Goal: Ask a question

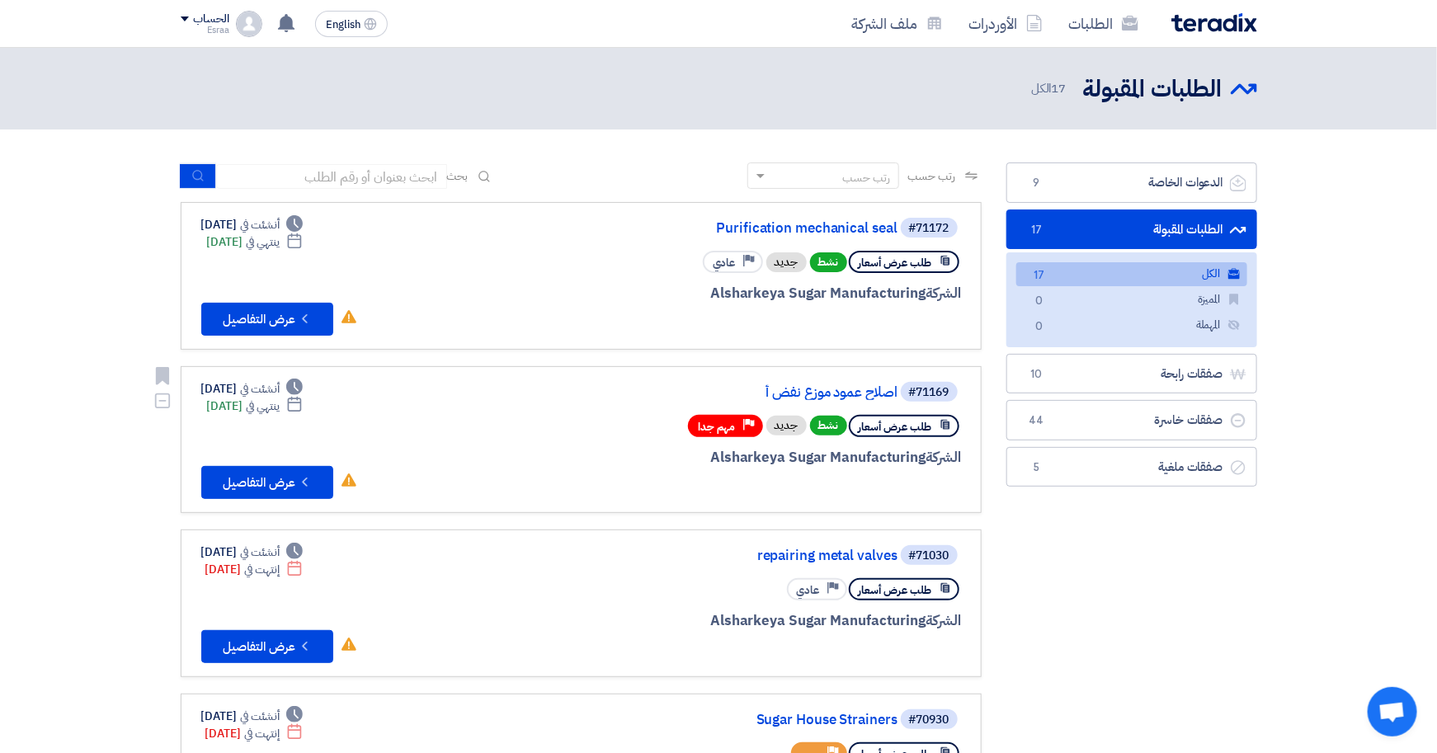
click at [851, 450] on div "الشركة Alsharkeya Sugar Manufacturing" at bounding box center [762, 457] width 397 height 21
click at [778, 447] on div "الشركة Alsharkeya Sugar Manufacturing" at bounding box center [762, 457] width 397 height 21
click at [223, 466] on button "Check details عرض التفاصيل" at bounding box center [267, 482] width 132 height 33
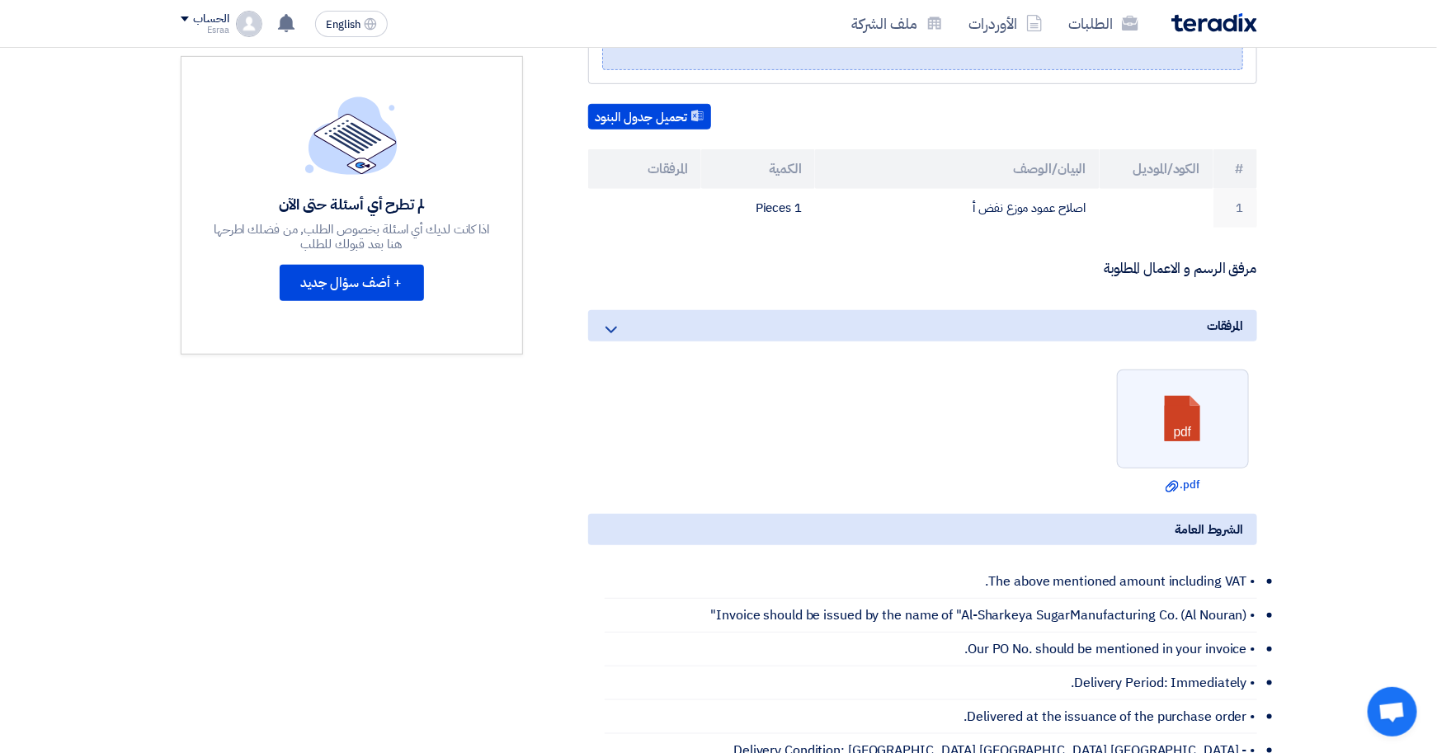
scroll to position [412, 0]
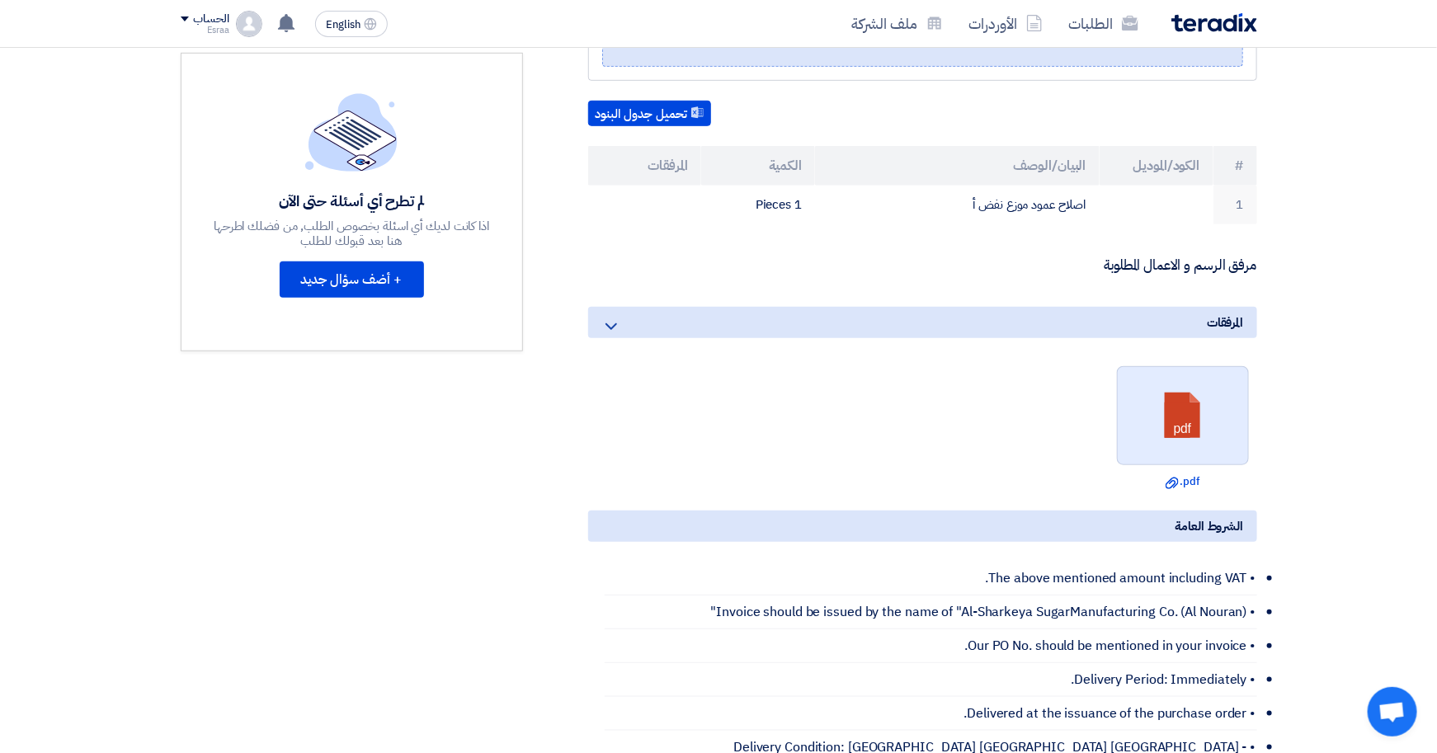
click at [1174, 441] on link at bounding box center [1184, 416] width 132 height 99
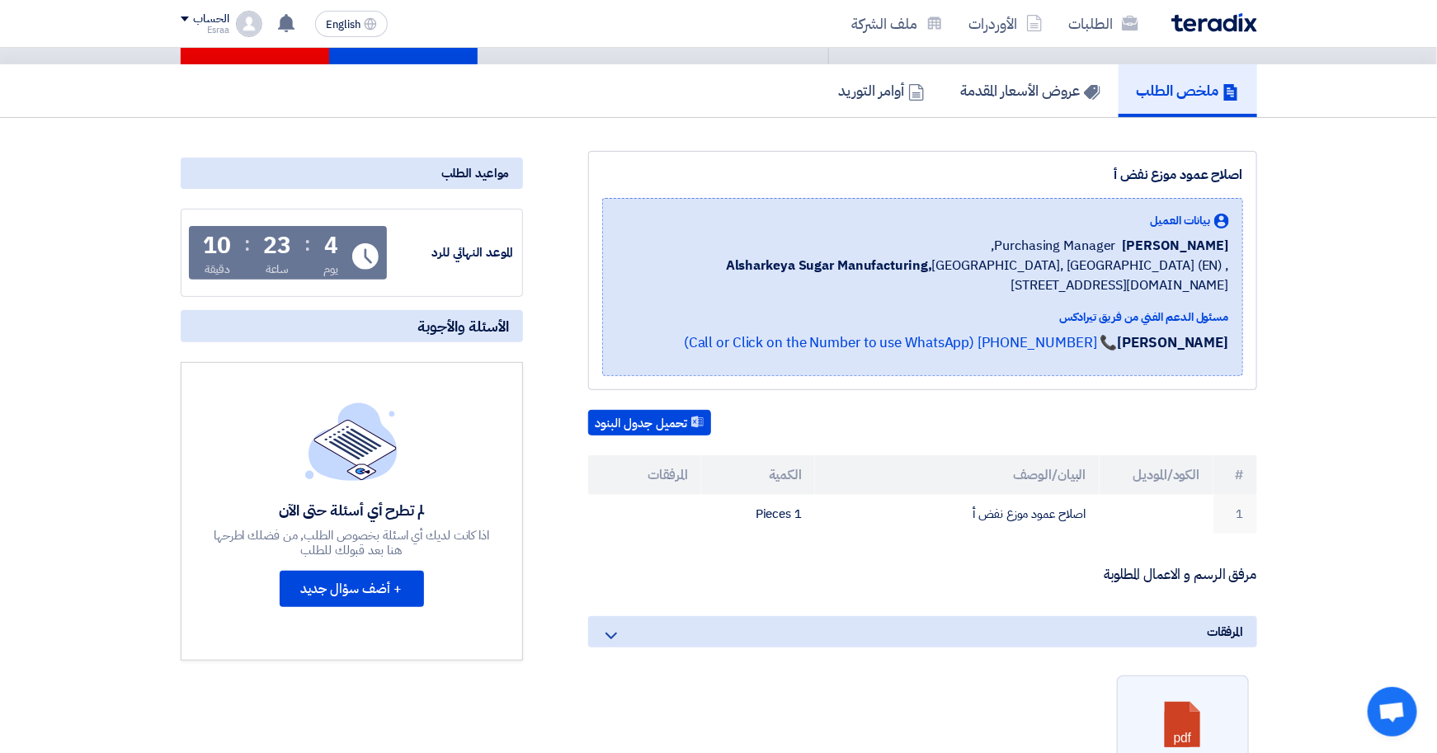
scroll to position [0, 0]
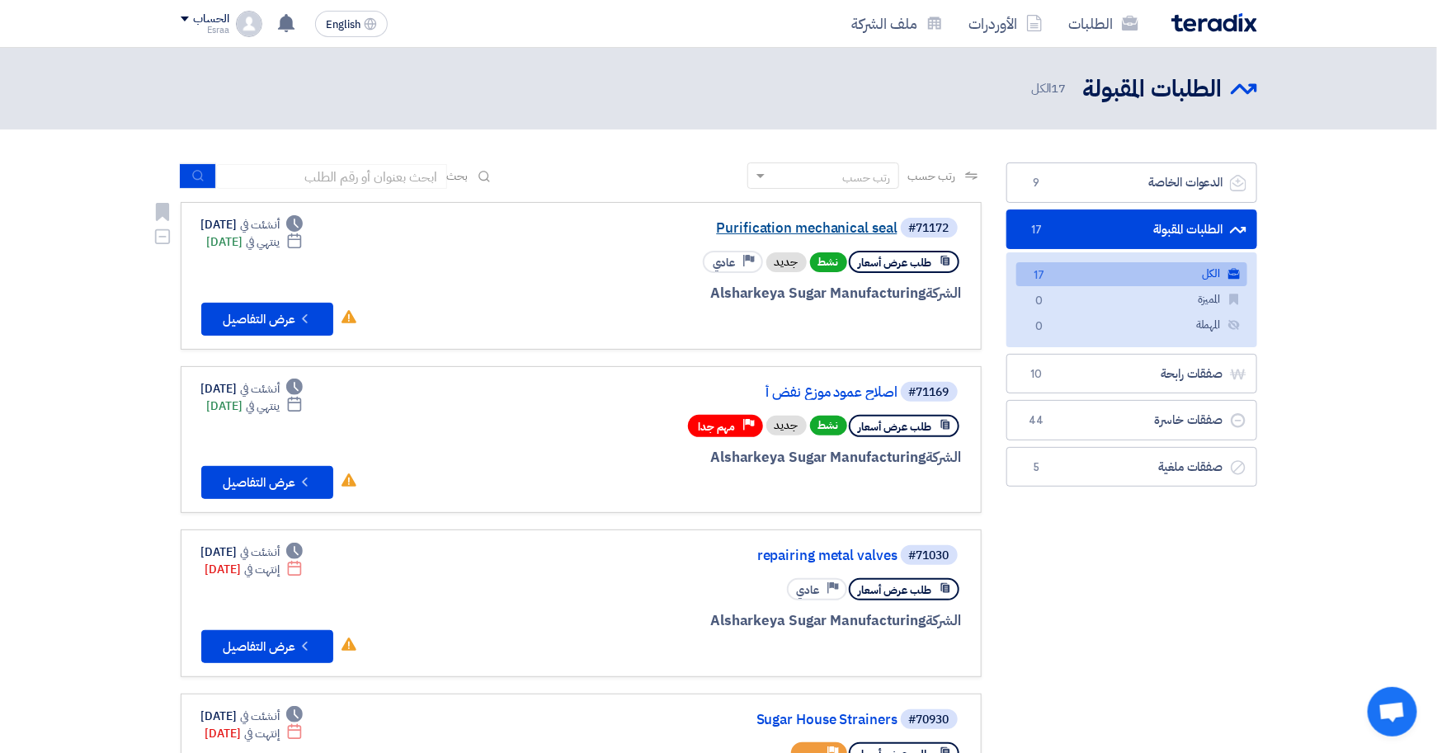
click at [722, 224] on link "Purification mechanical seal" at bounding box center [732, 228] width 330 height 15
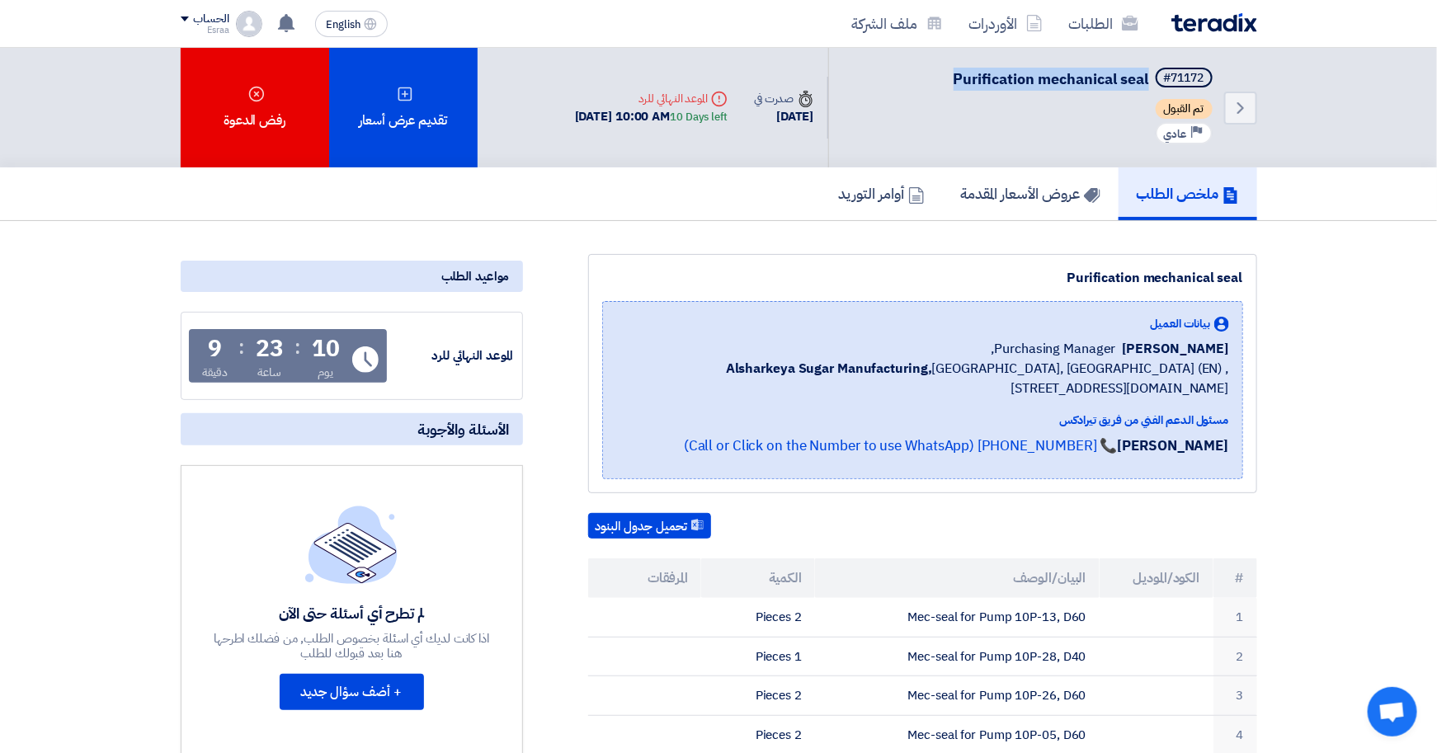
drag, startPoint x: 1145, startPoint y: 75, endPoint x: 953, endPoint y: 87, distance: 192.5
click at [954, 87] on span "Purification mechanical seal" at bounding box center [1051, 79] width 195 height 22
copy span "Purification mechanical seal"
click at [892, 553] on div "تحميل جدول البنود # الكود/الموديل البيان/الوصف الكمية المرفقات 1 Mec-seal for P…" at bounding box center [922, 653] width 669 height 280
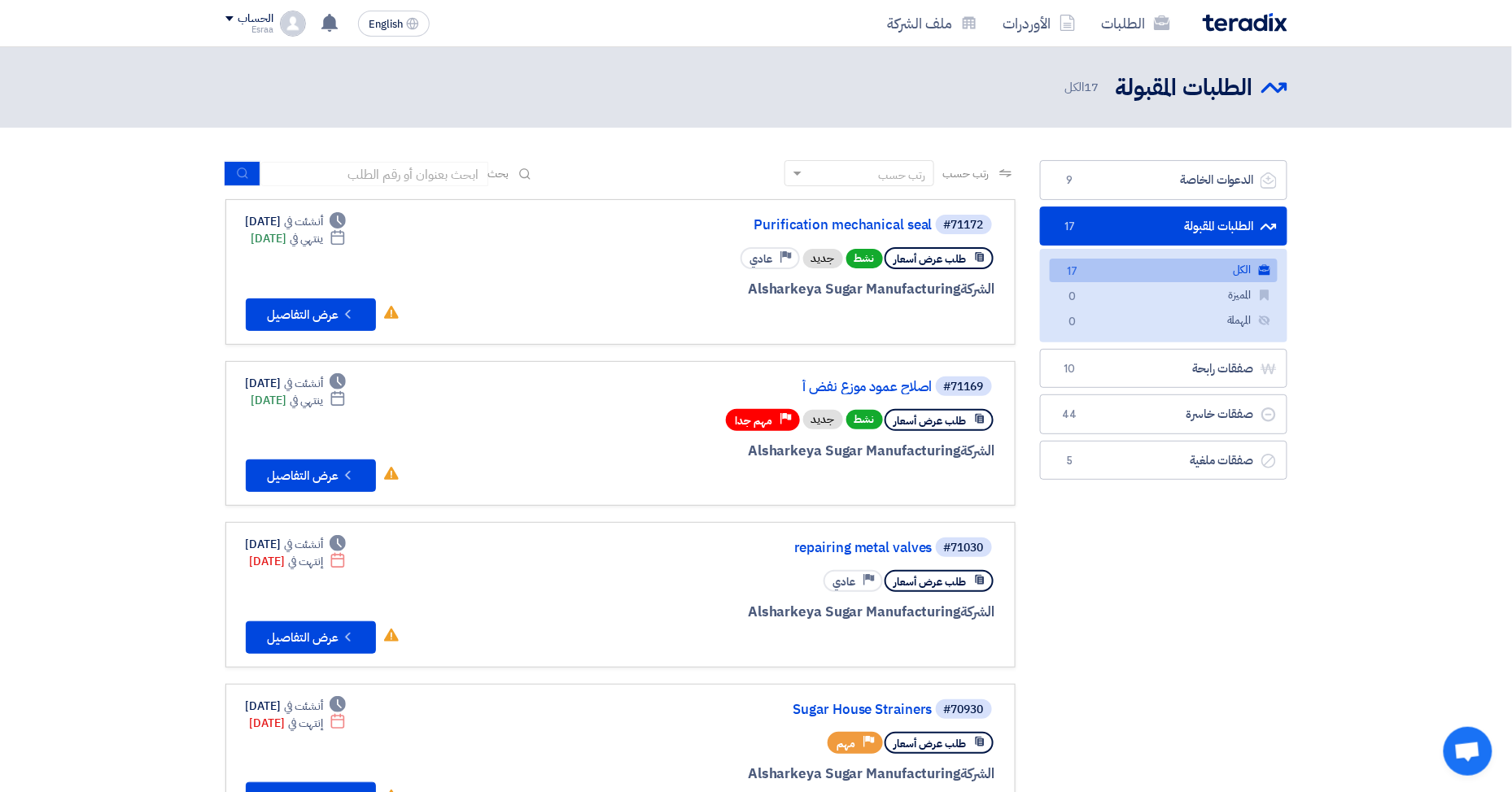
click at [343, 317] on icon "Check details" at bounding box center [348, 315] width 16 height 16
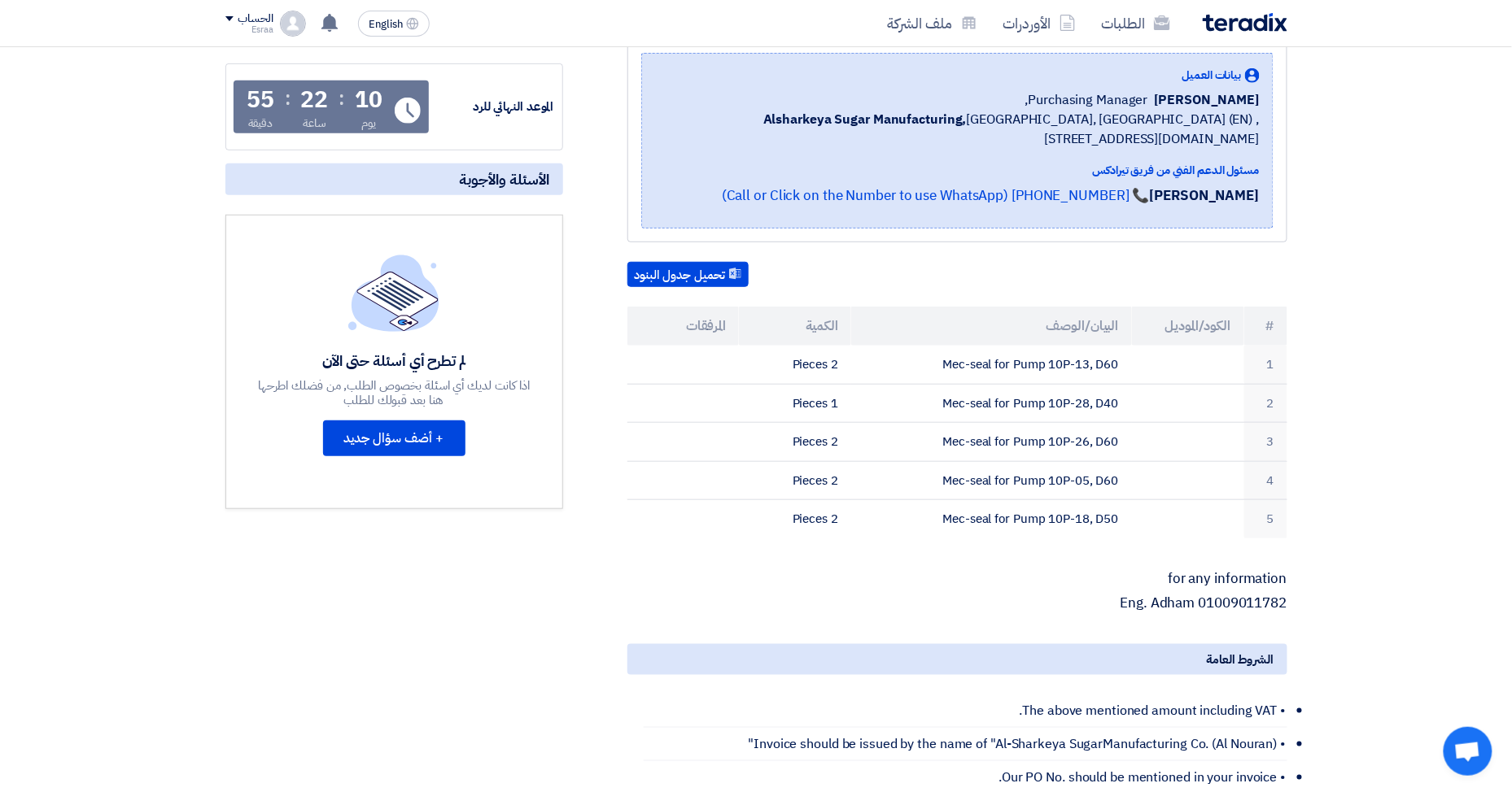
scroll to position [325, 0]
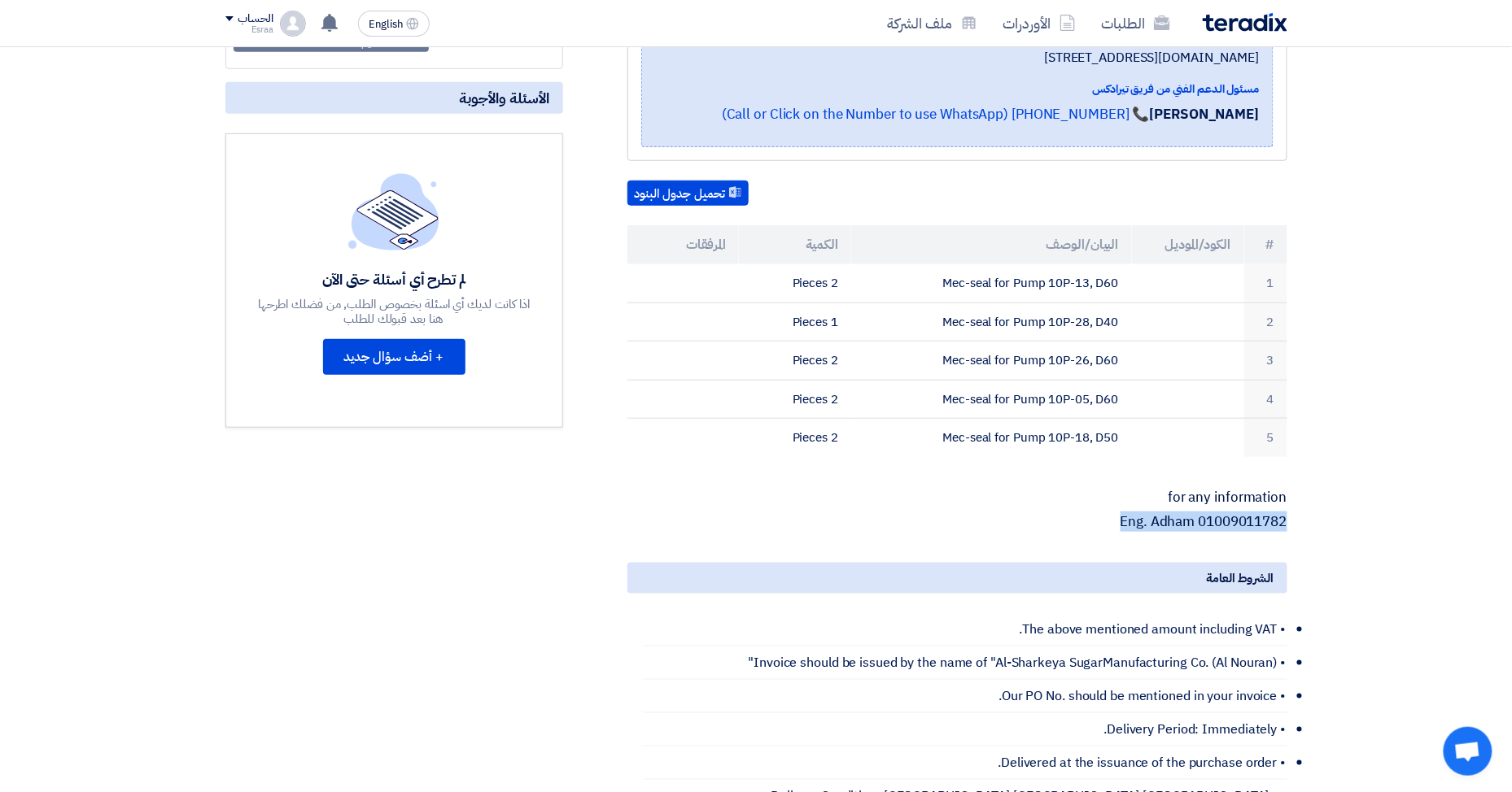
drag, startPoint x: 1285, startPoint y: 518, endPoint x: 1119, endPoint y: 512, distance: 166.1
click at [1119, 514] on p "Eng. Adham 01009011782" at bounding box center [957, 522] width 660 height 16
copy p "Eng. Adham 01009011782"
click at [1283, 503] on p "for any information" at bounding box center [957, 498] width 660 height 16
click at [1289, 516] on div "Purification mechanical seal بيانات العميل [PERSON_NAME] Purchasing Manager, Al…" at bounding box center [937, 503] width 724 height 1156
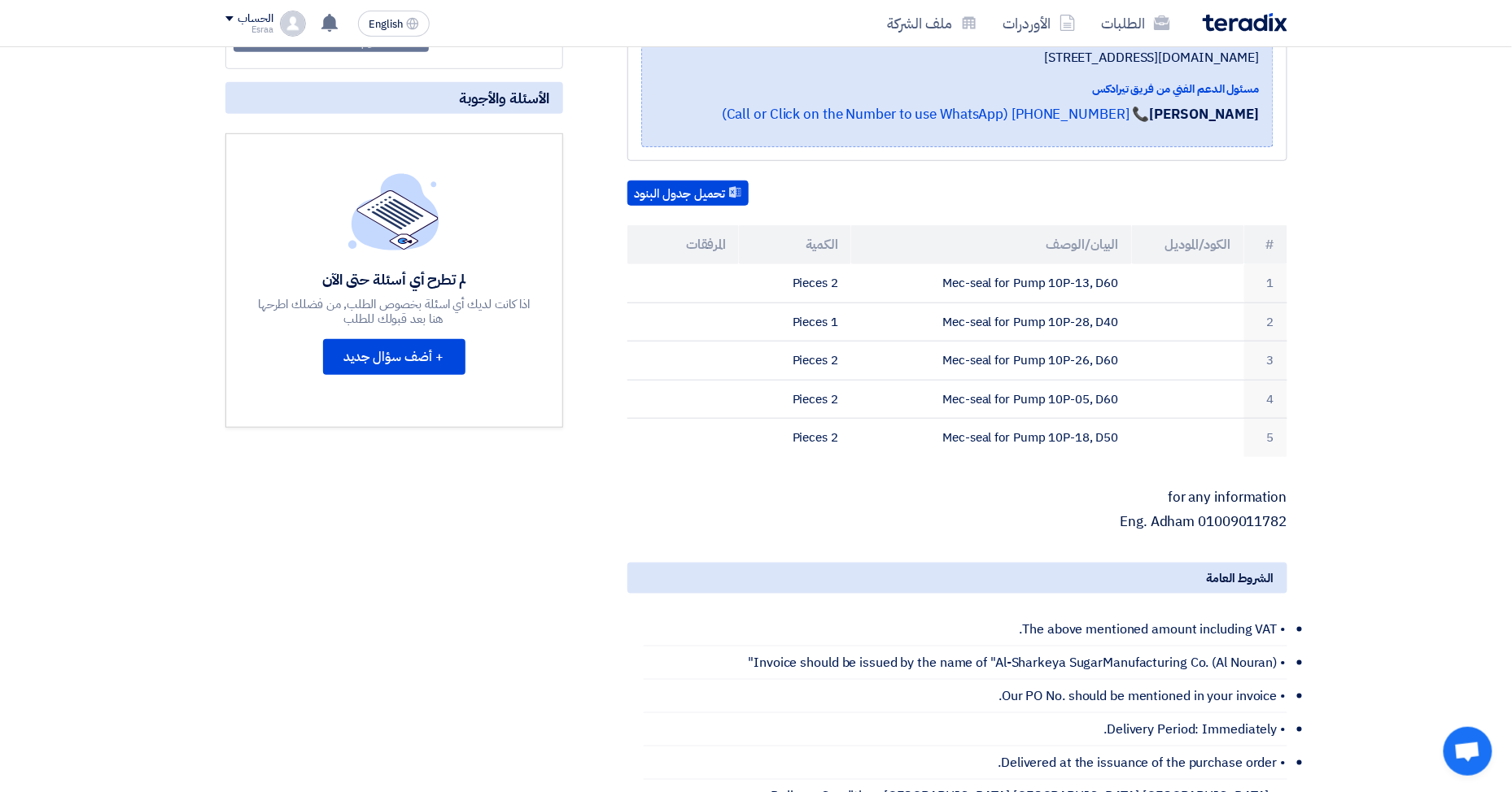
click at [1285, 518] on p "Eng. Adham 01009011782" at bounding box center [957, 522] width 660 height 16
drag, startPoint x: 1285, startPoint y: 519, endPoint x: 1191, endPoint y: 489, distance: 98.7
click at [1124, 495] on div "for any information Eng. Adham 01009011782" at bounding box center [957, 510] width 660 height 40
drag, startPoint x: 1283, startPoint y: 493, endPoint x: 1282, endPoint y: 519, distance: 26.0
click at [1282, 519] on div "for any information Eng. Adham 01009011782" at bounding box center [957, 510] width 660 height 40
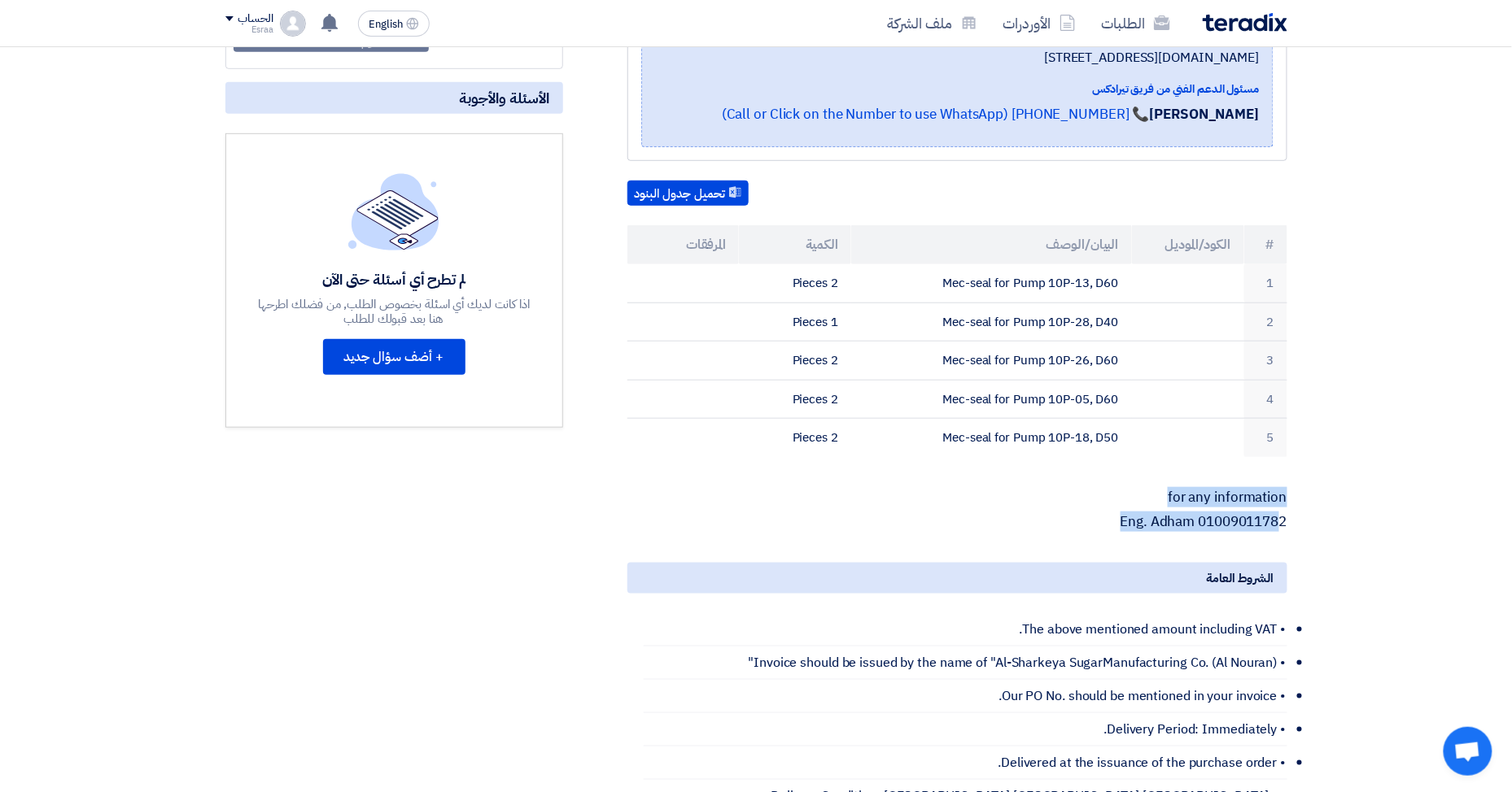
click at [1266, 522] on p "Eng. Adham 01009011782" at bounding box center [957, 522] width 660 height 16
click at [1264, 509] on div "for any information Eng. Adham 01009011782" at bounding box center [957, 510] width 660 height 40
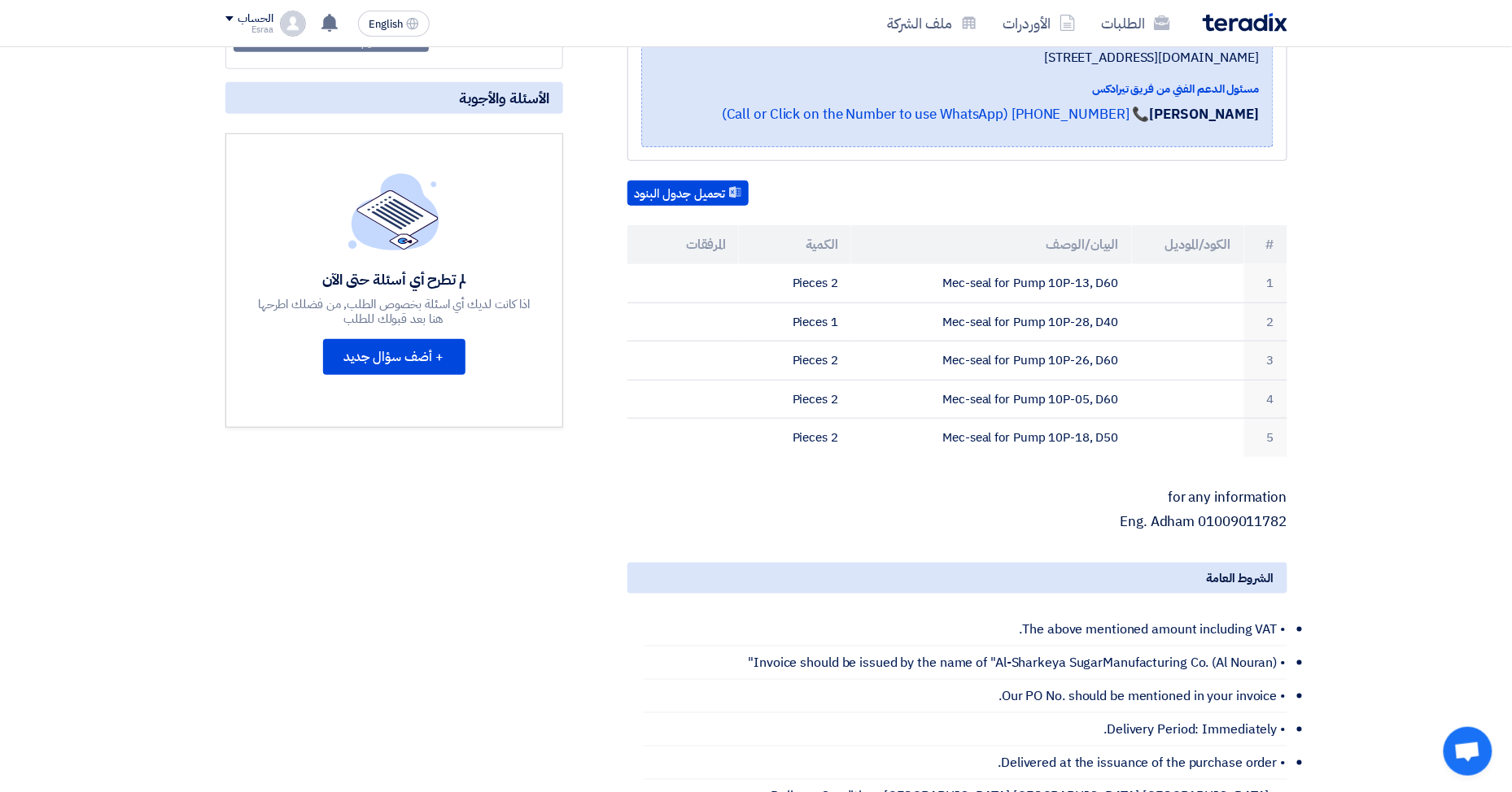
click at [1264, 506] on p "for any information" at bounding box center [957, 498] width 660 height 16
click at [1264, 505] on p "for any information" at bounding box center [957, 498] width 660 height 16
drag, startPoint x: 1126, startPoint y: 529, endPoint x: 1217, endPoint y: 496, distance: 96.8
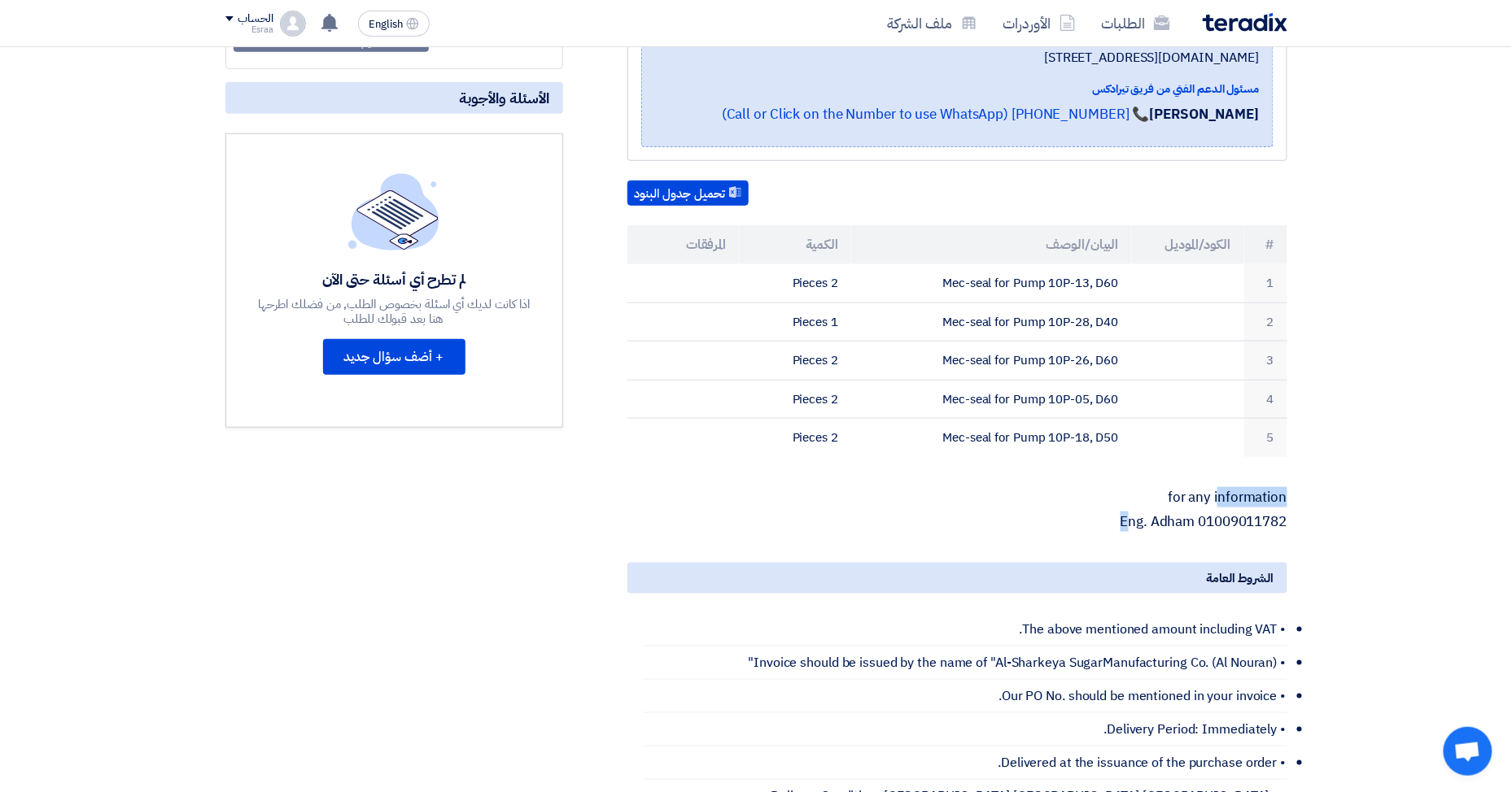
click at [1217, 496] on div "for any information Eng. Adham 01009011782" at bounding box center [957, 510] width 660 height 40
click at [1285, 509] on div "for any information Eng. Adham 01009011782" at bounding box center [957, 510] width 660 height 40
click at [1285, 516] on p "Eng. Adham 01009011782" at bounding box center [957, 522] width 660 height 16
click at [1286, 519] on p "Eng. Adham 01009011782" at bounding box center [957, 522] width 660 height 16
drag, startPoint x: 1285, startPoint y: 519, endPoint x: 1192, endPoint y: 489, distance: 97.7
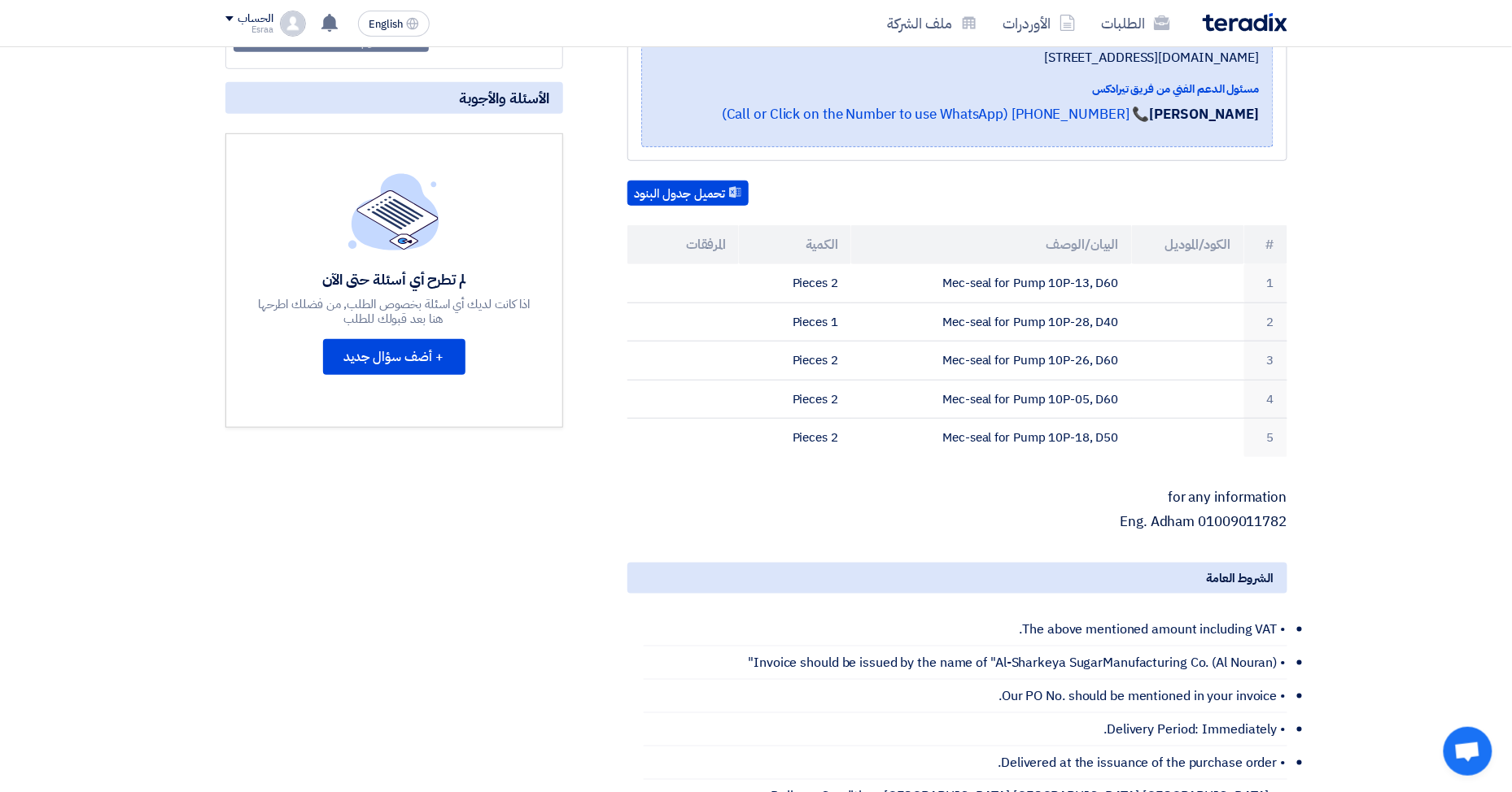
click at [1163, 494] on div "for any information Eng. Adham 01009011782" at bounding box center [957, 510] width 660 height 40
click at [1284, 491] on p "for any information" at bounding box center [957, 498] width 660 height 16
drag, startPoint x: 1170, startPoint y: 491, endPoint x: 1224, endPoint y: 509, distance: 56.9
click at [1282, 522] on div "for any information Eng. Adham 01009011782" at bounding box center [957, 510] width 660 height 40
click at [1202, 511] on div "for any information Eng. Adham 01009011782" at bounding box center [957, 510] width 660 height 40
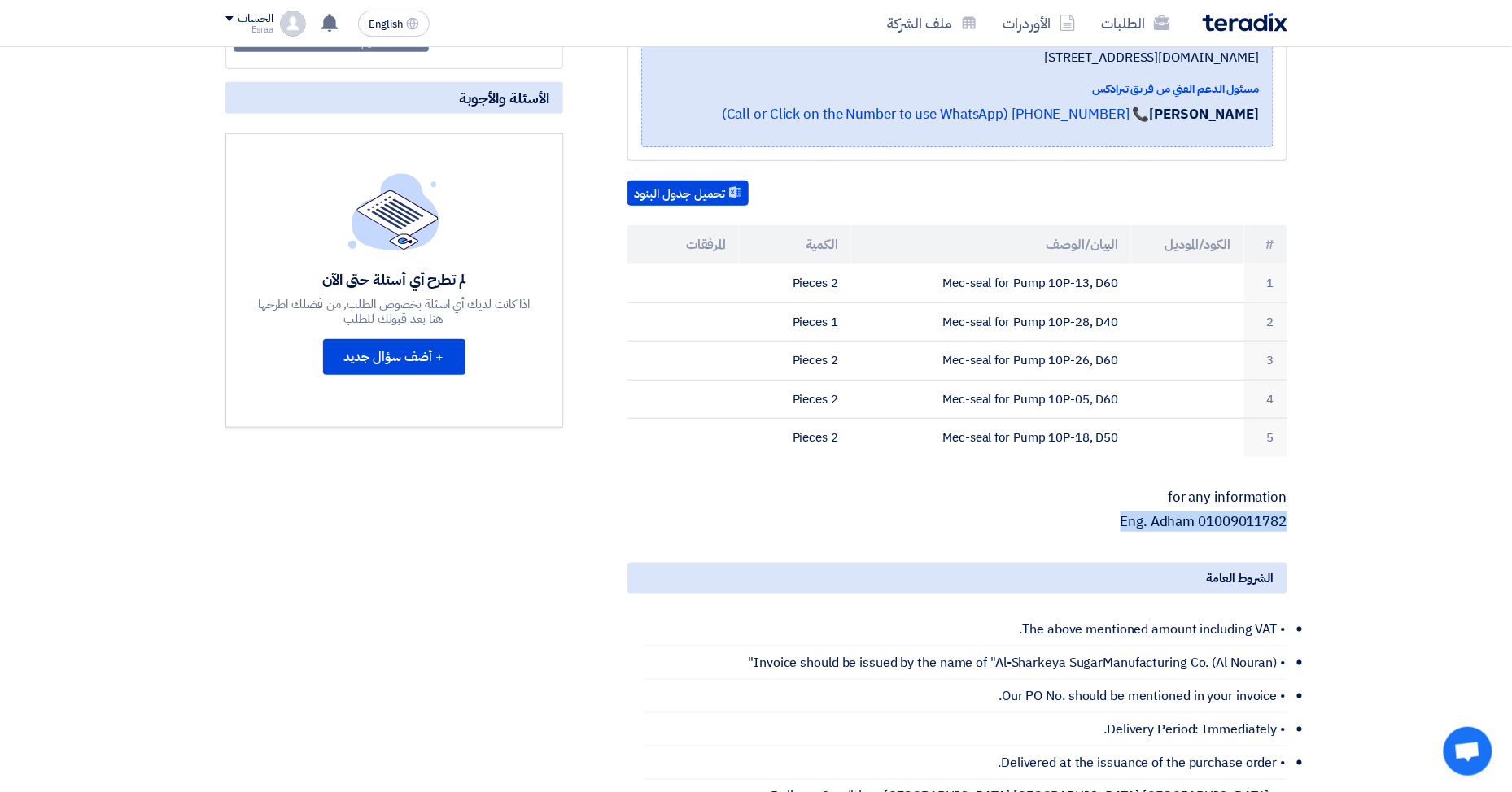
drag, startPoint x: 1285, startPoint y: 519, endPoint x: 1121, endPoint y: 519, distance: 164.0
click at [1121, 519] on p "Eng. Adham 01009011782" at bounding box center [957, 522] width 660 height 16
click at [1166, 502] on p "for any information" at bounding box center [957, 498] width 660 height 16
drag, startPoint x: 1169, startPoint y: 493, endPoint x: 1313, endPoint y: 518, distance: 146.2
click at [1313, 518] on section "Purification mechanical seal بيانات العميل [PERSON_NAME] Purchasing Manager, Al…" at bounding box center [756, 526] width 1512 height 1266
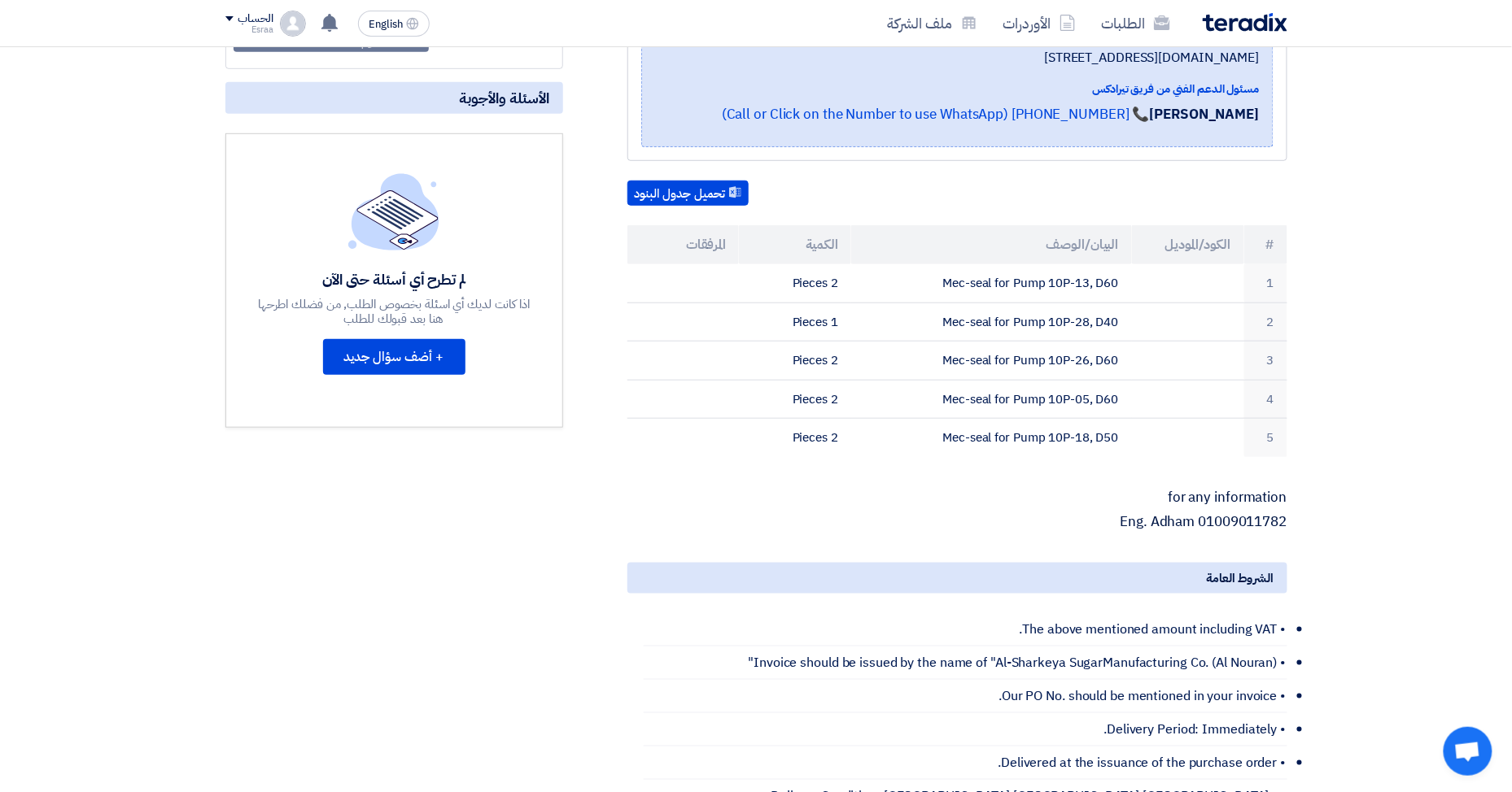
click at [1285, 519] on p "Eng. Adham 01009011782" at bounding box center [957, 522] width 660 height 16
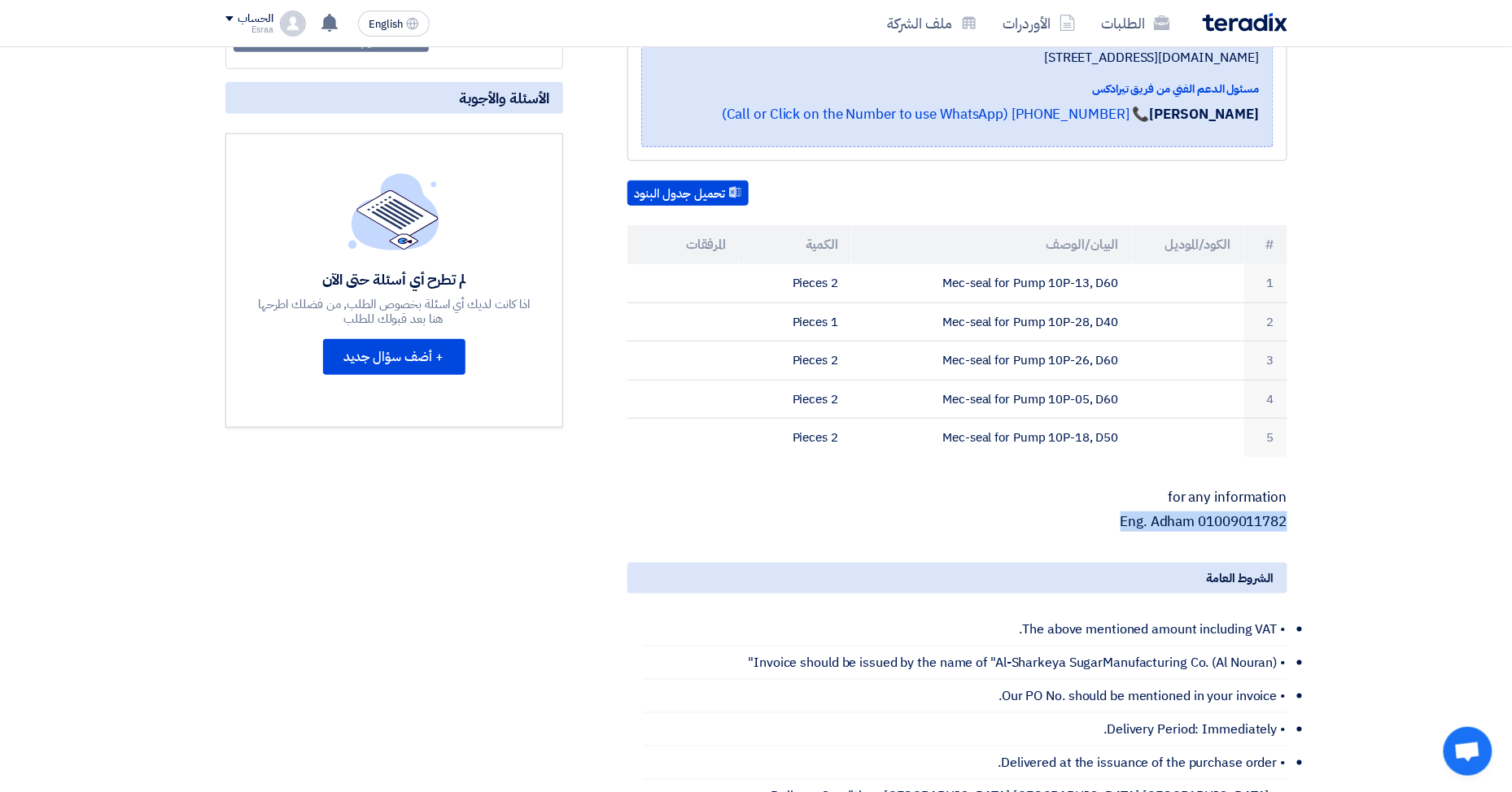
click at [1285, 519] on p "Eng. Adham 01009011782" at bounding box center [957, 522] width 660 height 16
click at [1286, 492] on p "for any information" at bounding box center [957, 498] width 660 height 16
drag, startPoint x: 1285, startPoint y: 493, endPoint x: 1165, endPoint y: 496, distance: 120.0
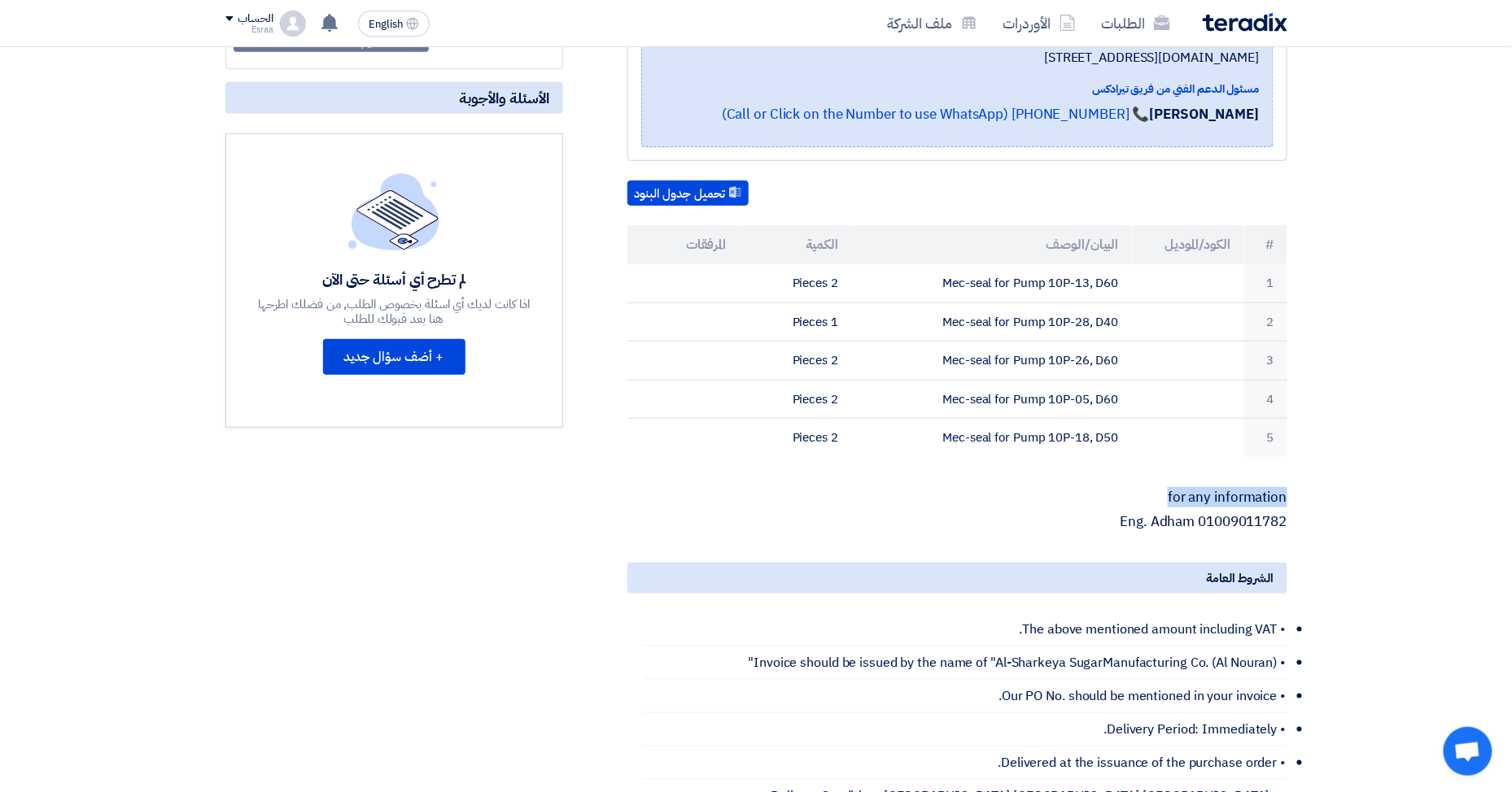
click at [1165, 496] on p "for any information" at bounding box center [957, 498] width 660 height 16
copy p "for any information"
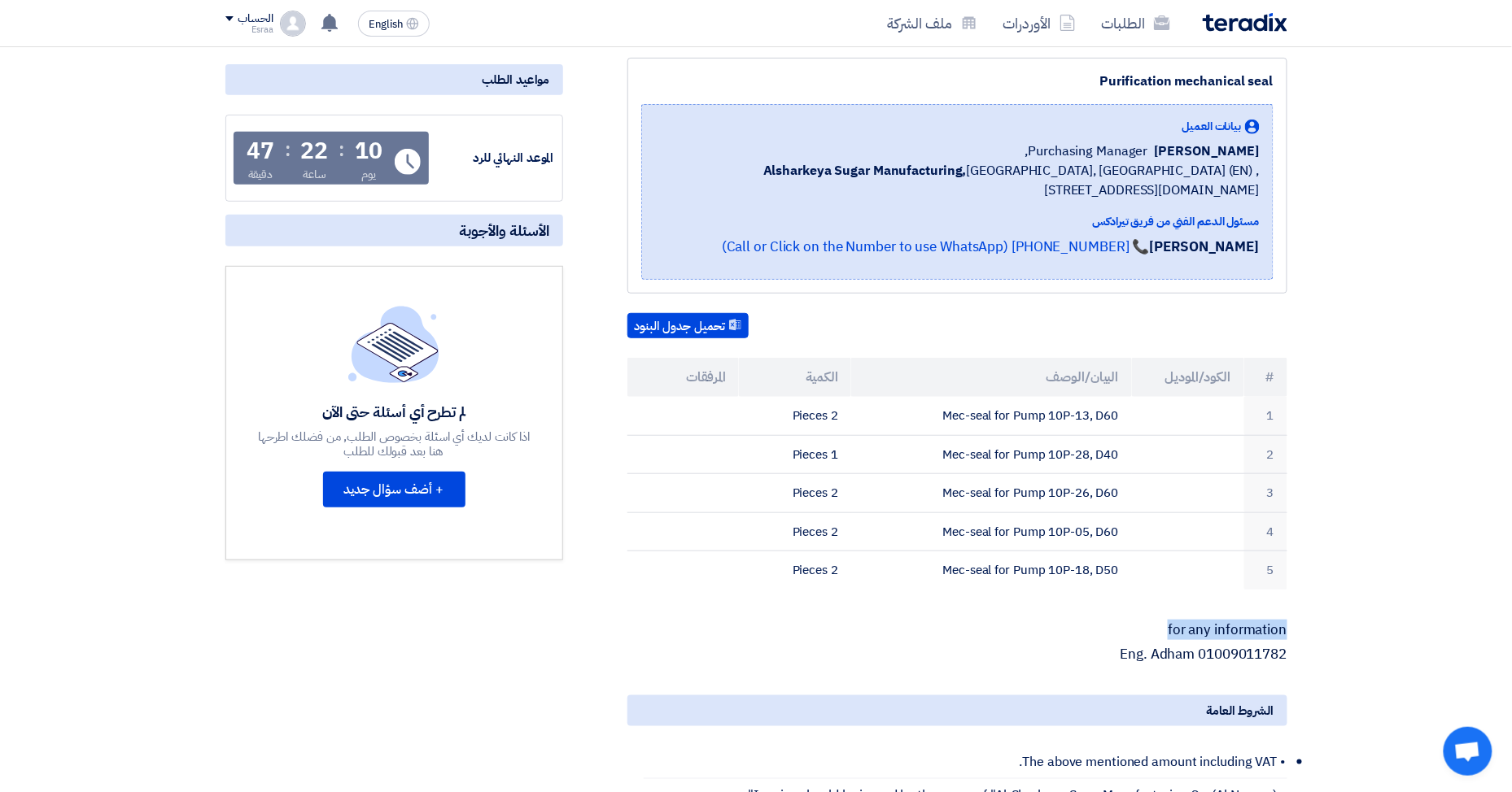
scroll to position [0, 0]
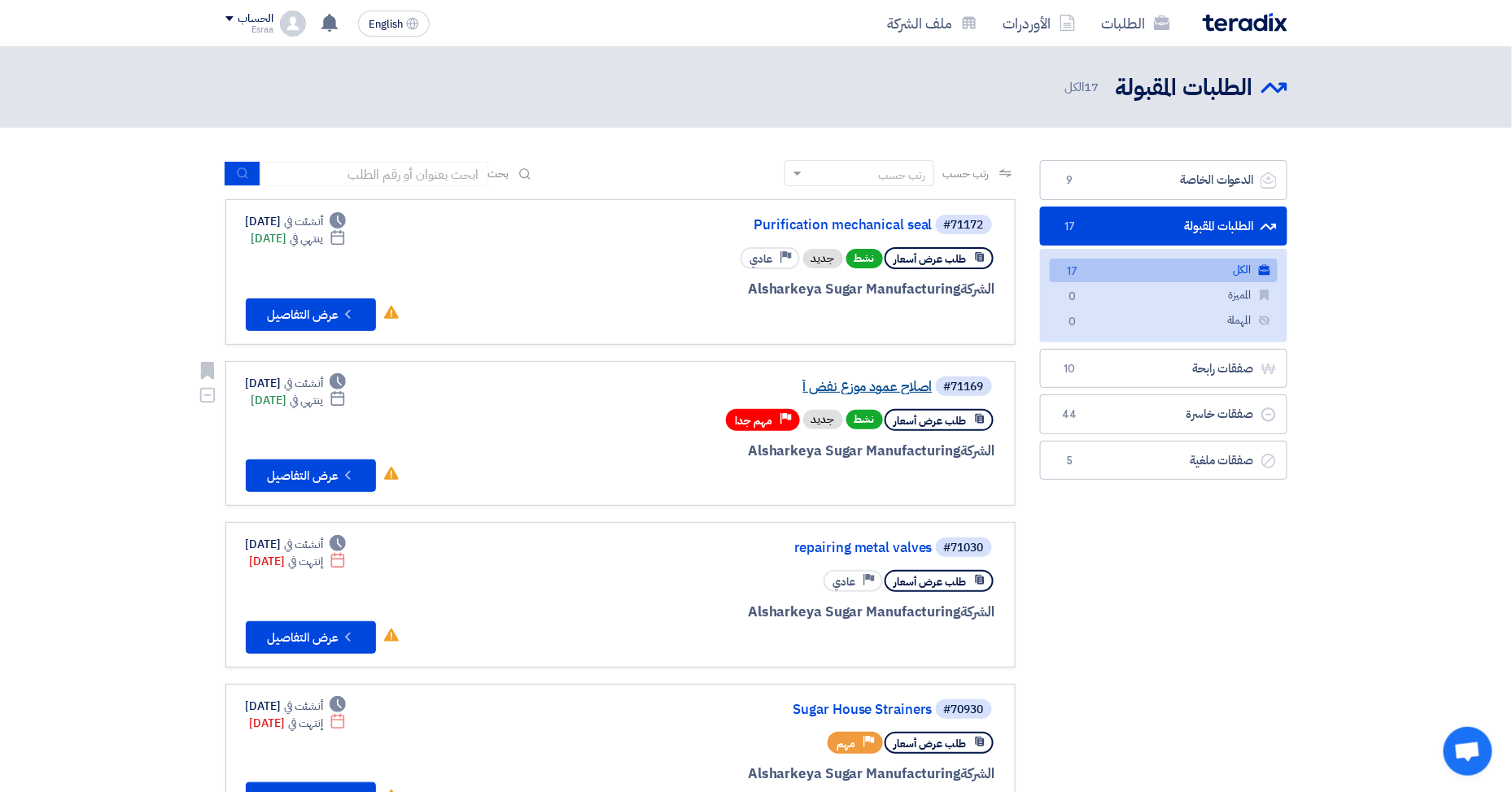
click at [819, 388] on link "اصلاح عمود موزع نفض أ" at bounding box center [769, 387] width 325 height 15
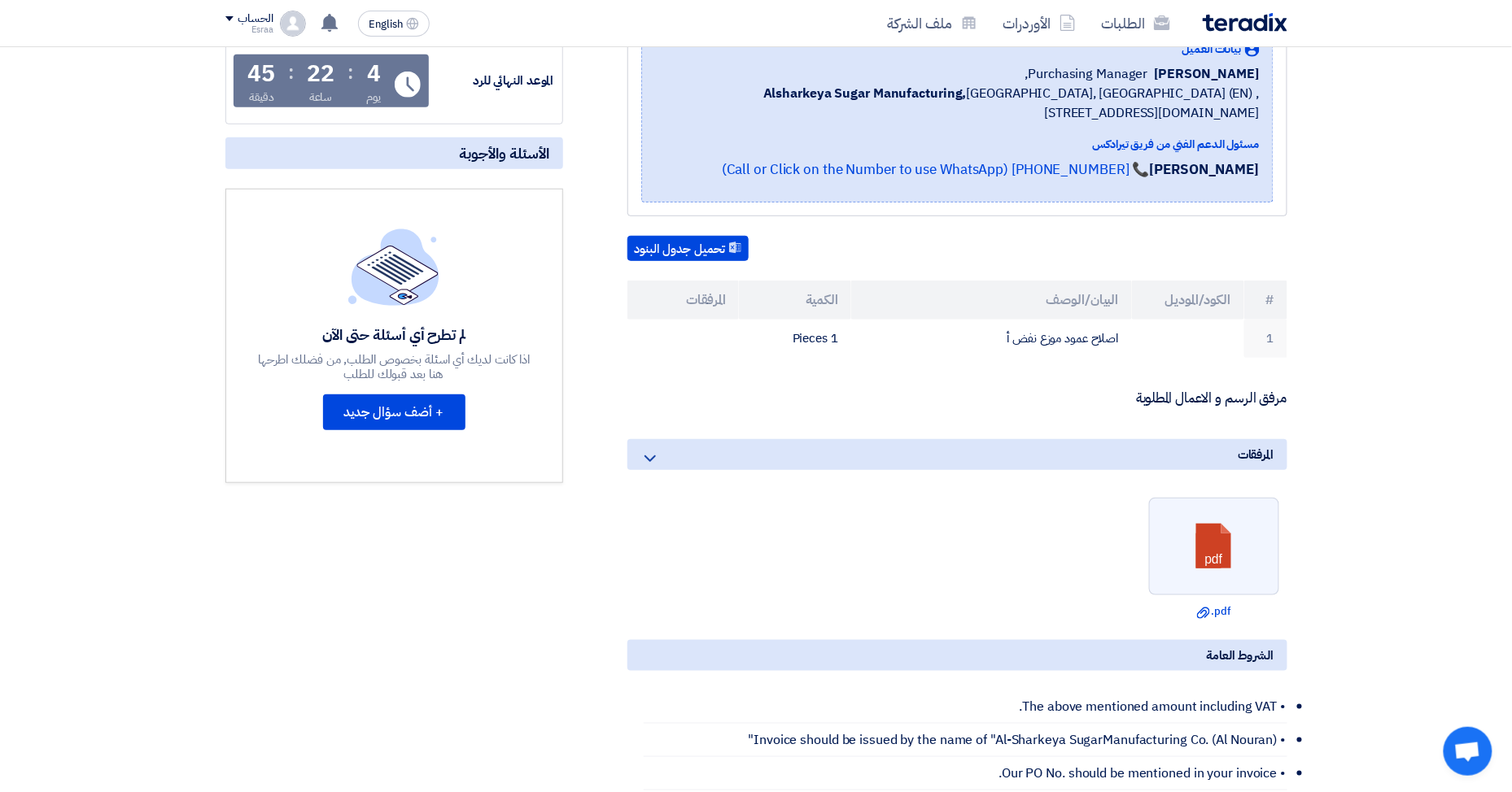
scroll to position [216, 0]
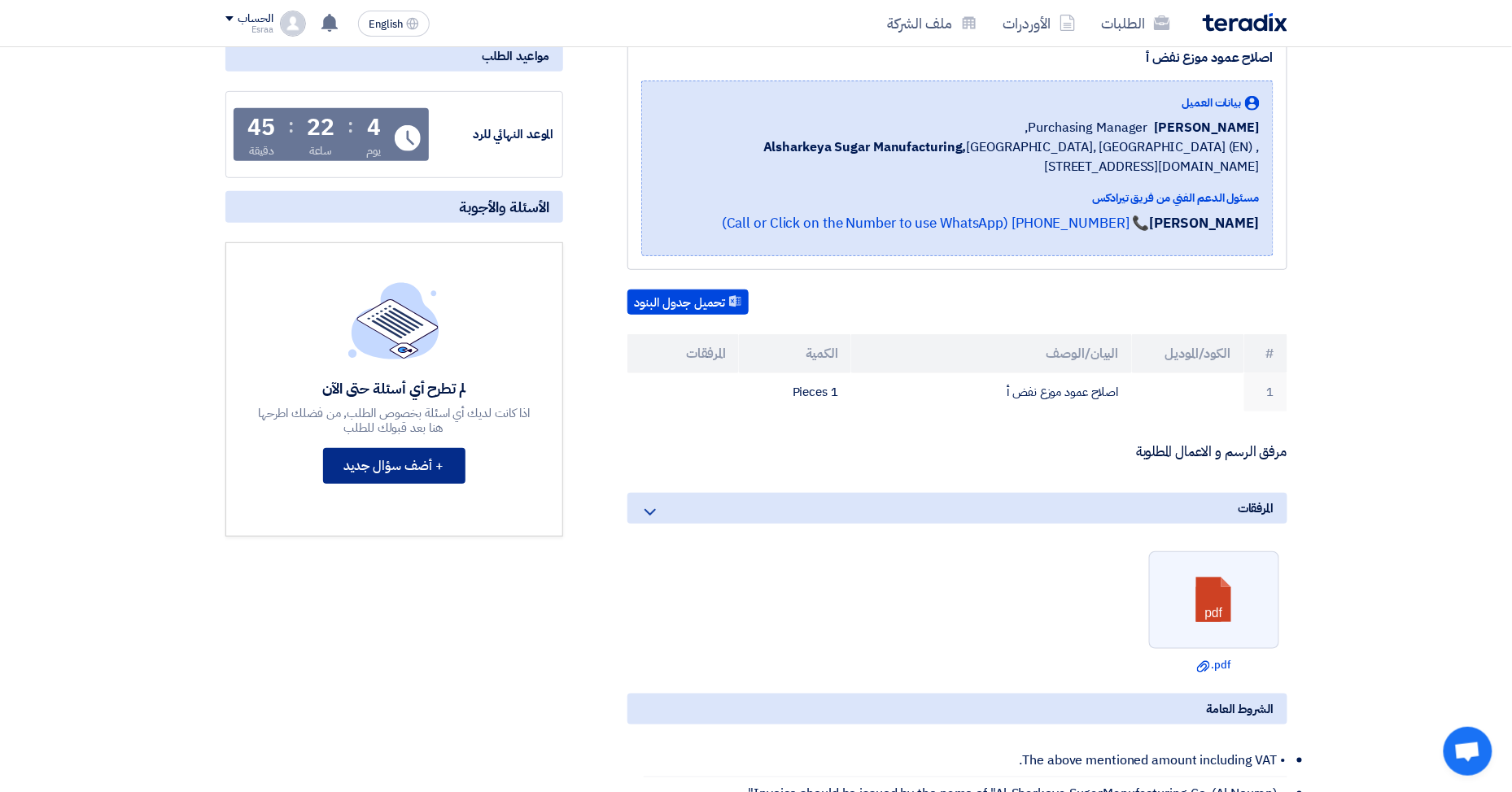
click at [415, 466] on button "+ أضف سؤال جديد" at bounding box center [394, 466] width 142 height 36
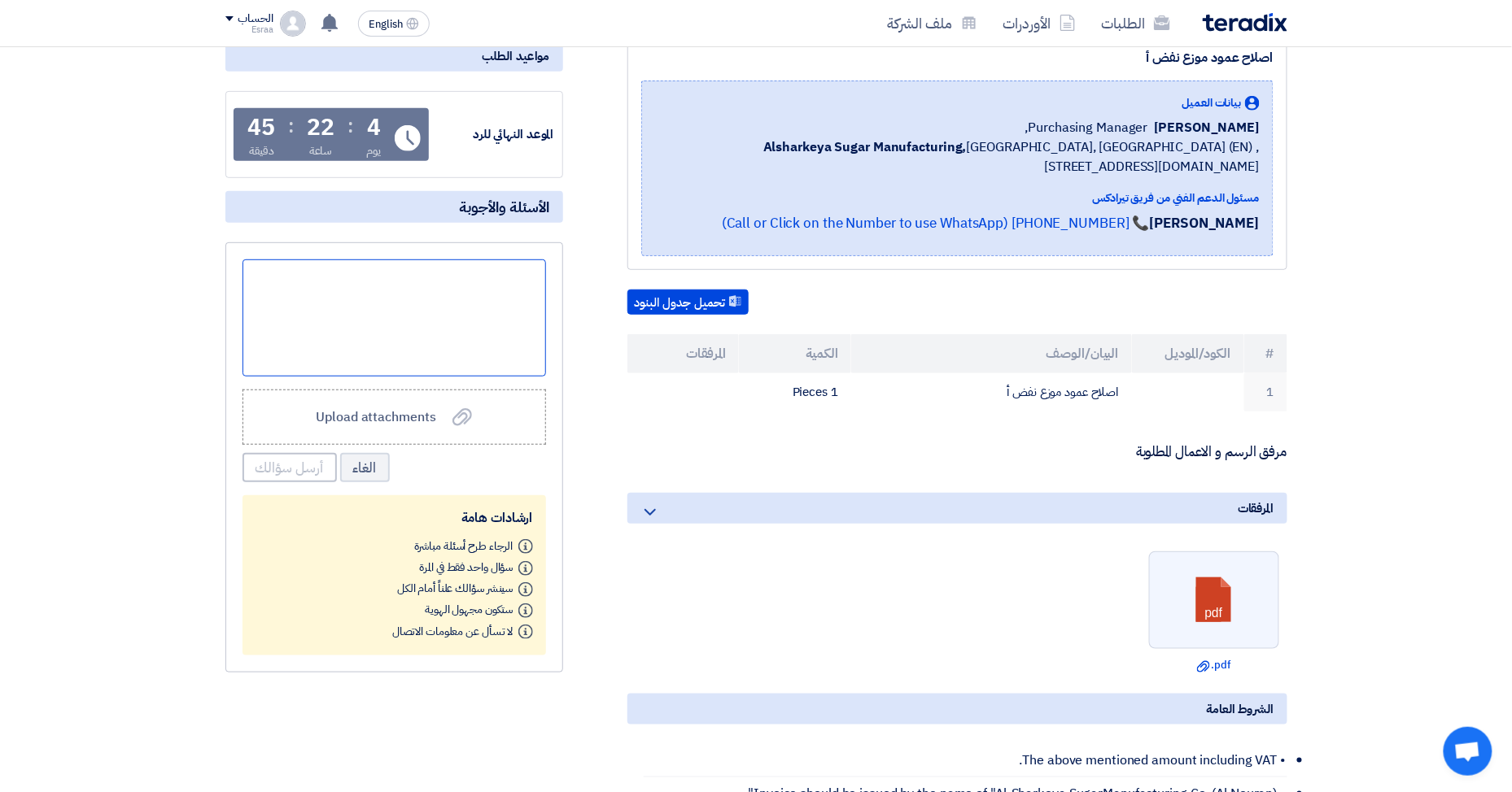
click at [463, 304] on div at bounding box center [395, 318] width 304 height 117
click at [304, 463] on button "أرسل سؤالك" at bounding box center [290, 468] width 95 height 30
click at [267, 468] on button "أرسل سؤالك" at bounding box center [290, 468] width 95 height 30
click at [288, 457] on button "أرسل سؤالك" at bounding box center [290, 468] width 95 height 30
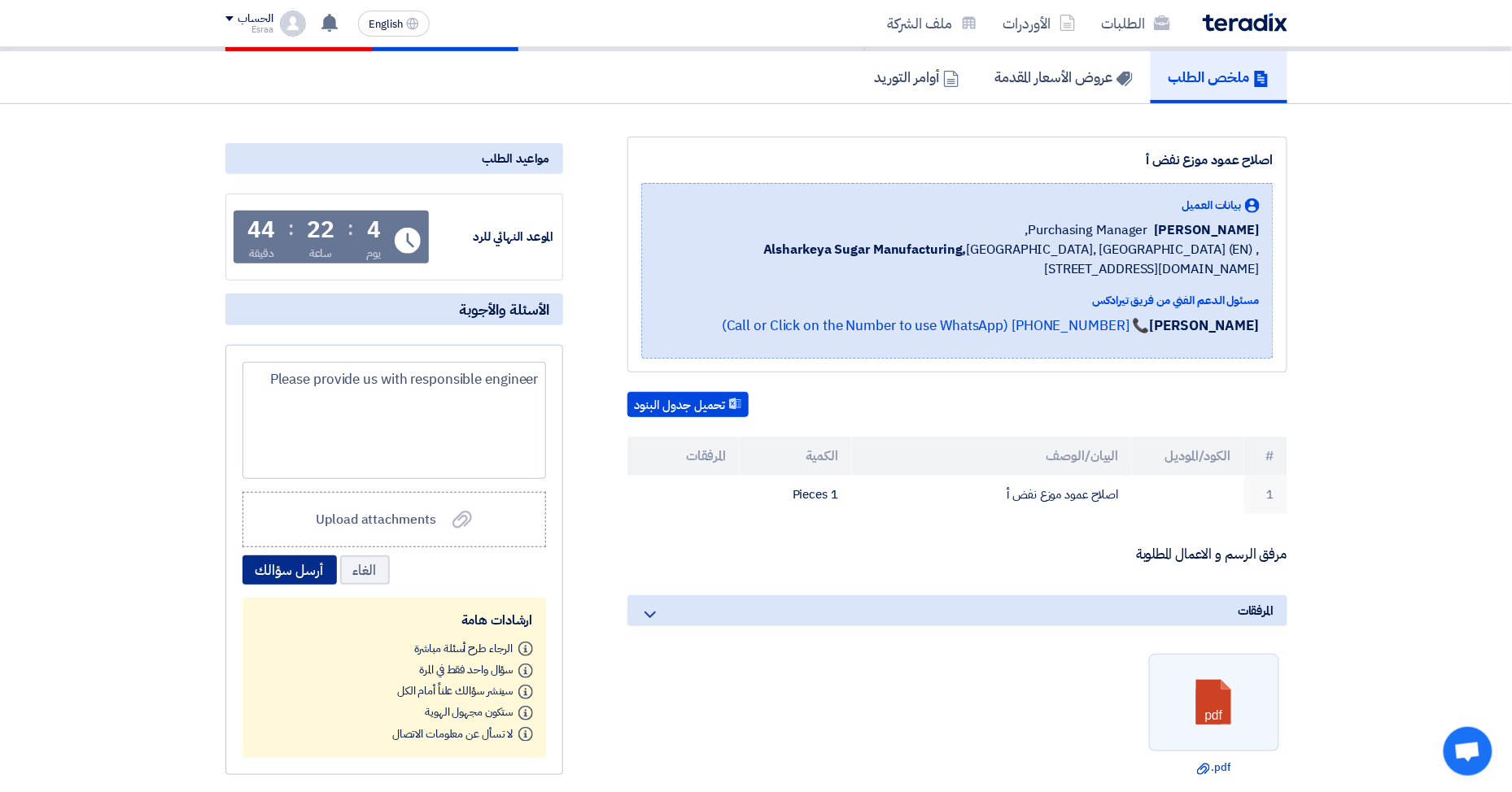
scroll to position [0, 0]
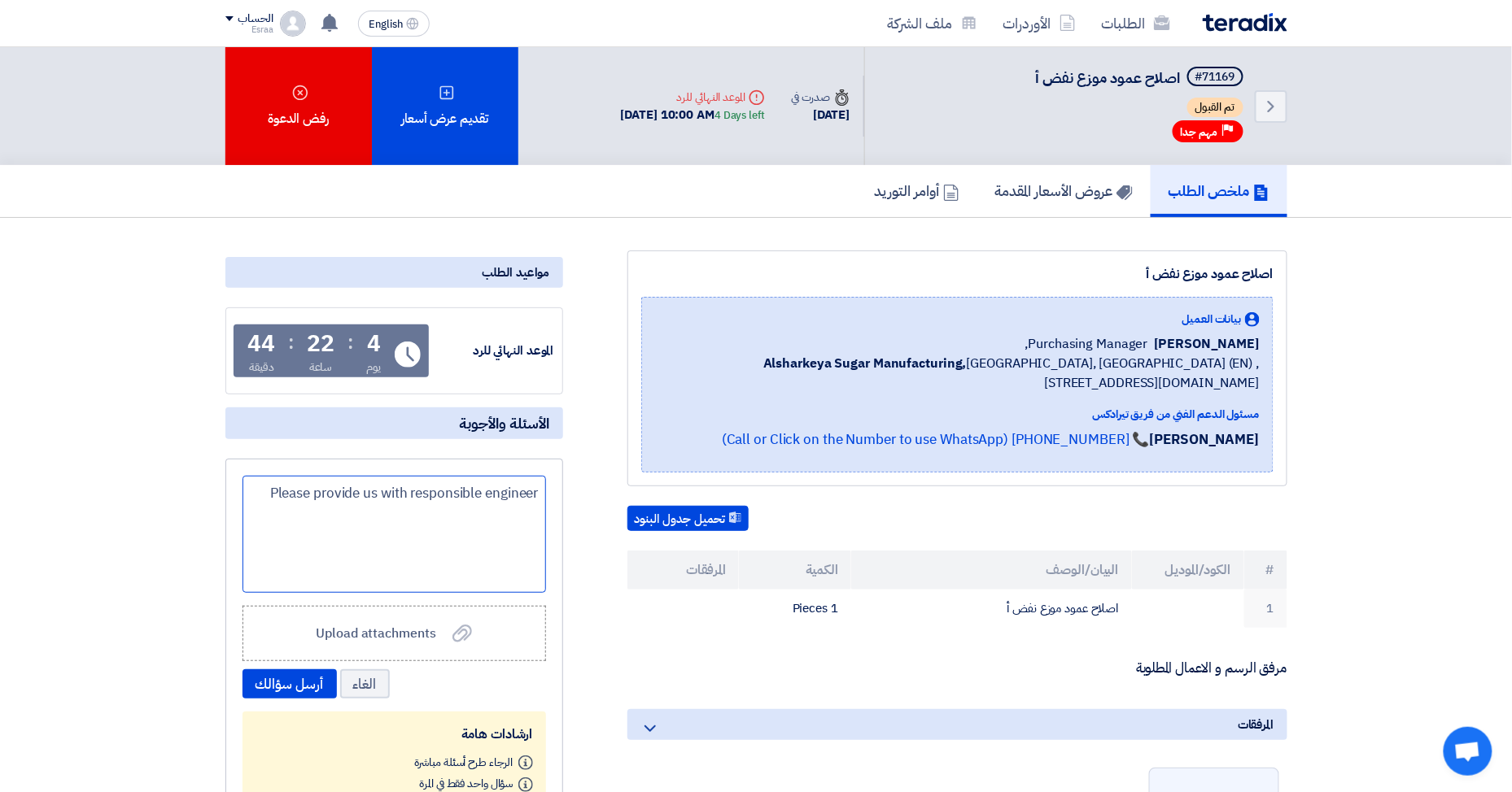
click at [424, 523] on div "Please provide us with responsible engineer" at bounding box center [395, 535] width 304 height 117
click at [541, 501] on div "Please provide us with responsible engineer" at bounding box center [395, 535] width 304 height 117
click at [303, 676] on button "أرسل سؤالك" at bounding box center [290, 684] width 95 height 30
click at [365, 681] on button "الغاء" at bounding box center [365, 684] width 49 height 30
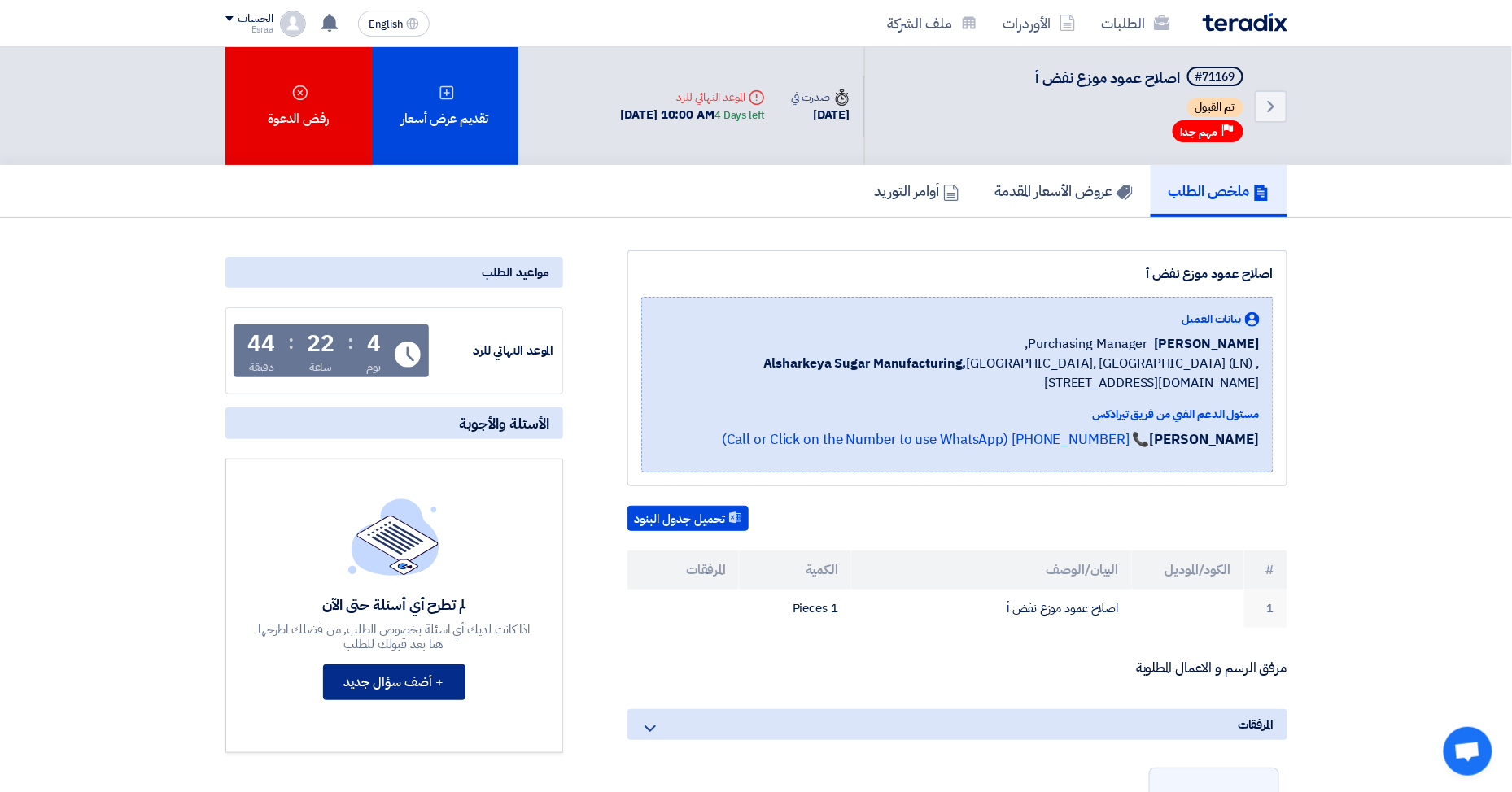
click at [386, 677] on button "+ أضف سؤال جديد" at bounding box center [394, 683] width 142 height 36
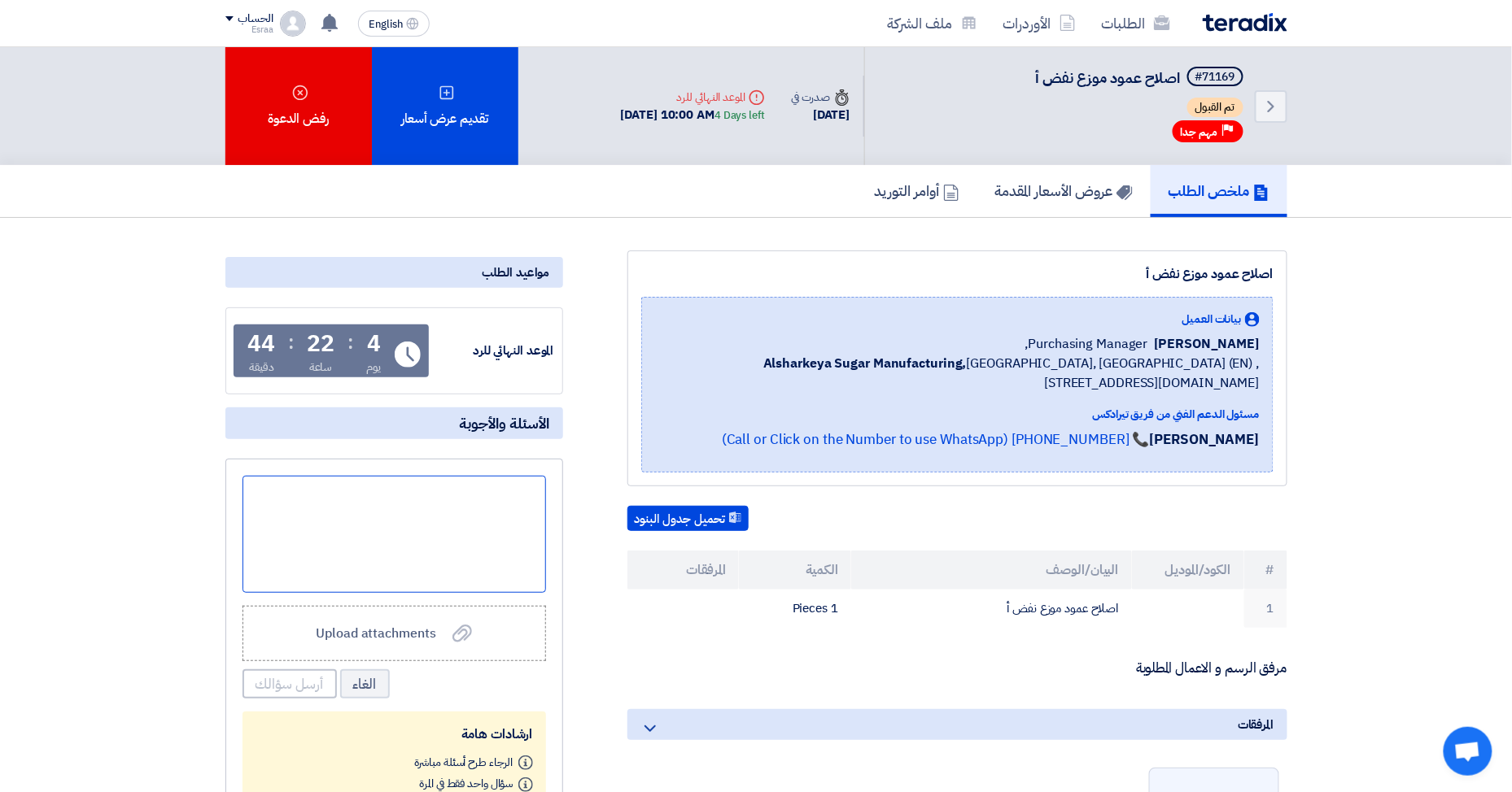
click at [436, 493] on div at bounding box center [395, 535] width 304 height 117
paste div
click at [418, 518] on div "Please provide us with responsible engineer" at bounding box center [395, 535] width 304 height 117
click at [537, 492] on p "Please provide us with responsible engineer" at bounding box center [394, 493] width 289 height 21
click at [475, 559] on div "Please provide us with responsible engineer" at bounding box center [395, 535] width 304 height 117
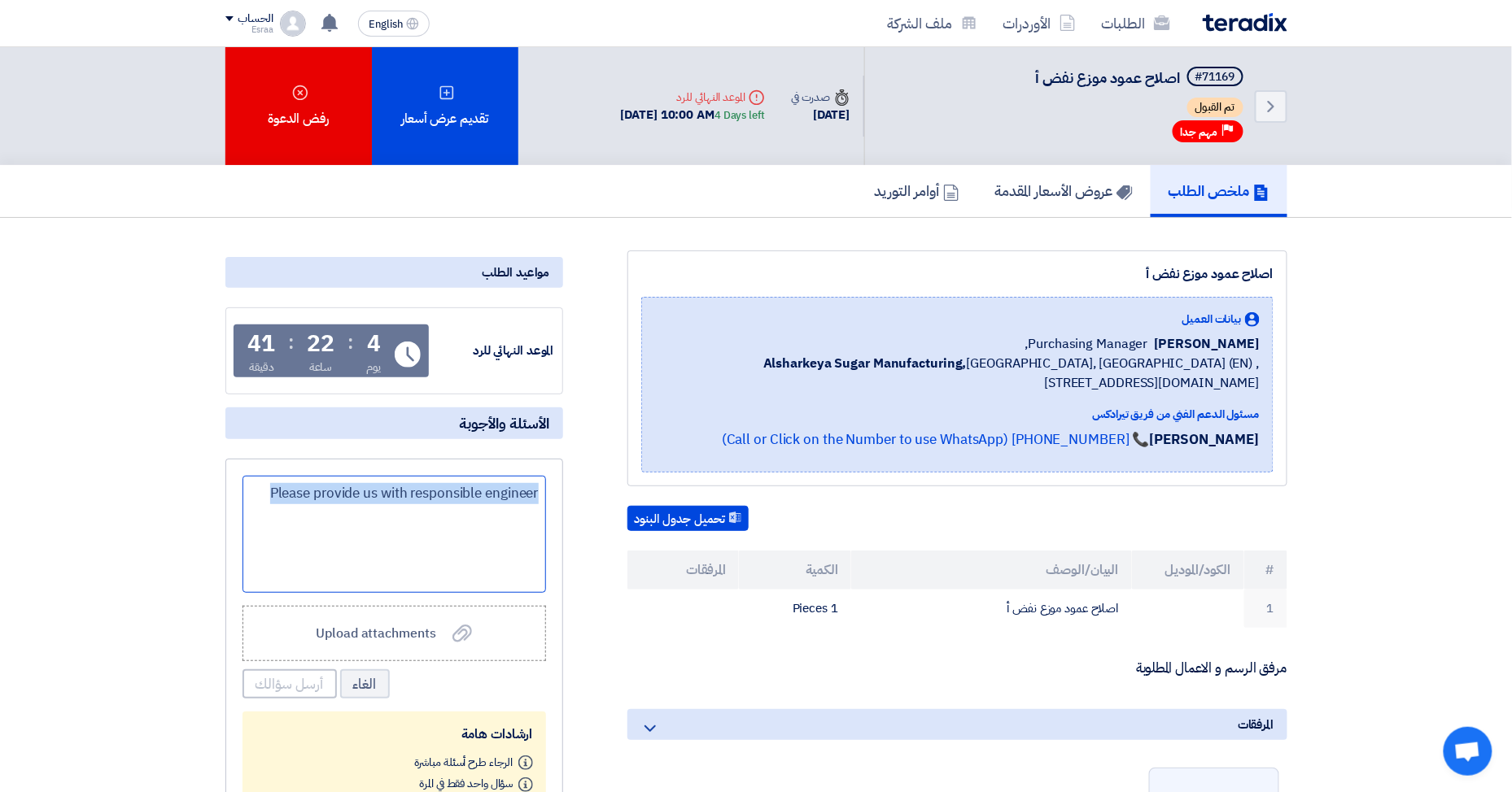
drag, startPoint x: 540, startPoint y: 494, endPoint x: 248, endPoint y: 498, distance: 292.0
click at [248, 498] on div "Please provide us with responsible engineer" at bounding box center [395, 535] width 304 height 117
drag, startPoint x: 540, startPoint y: 491, endPoint x: 258, endPoint y: 492, distance: 282.0
click at [258, 492] on div "Please provide us with responsible engineer" at bounding box center [395, 535] width 304 height 117
click at [277, 685] on button "أرسل سؤالك" at bounding box center [290, 684] width 95 height 30
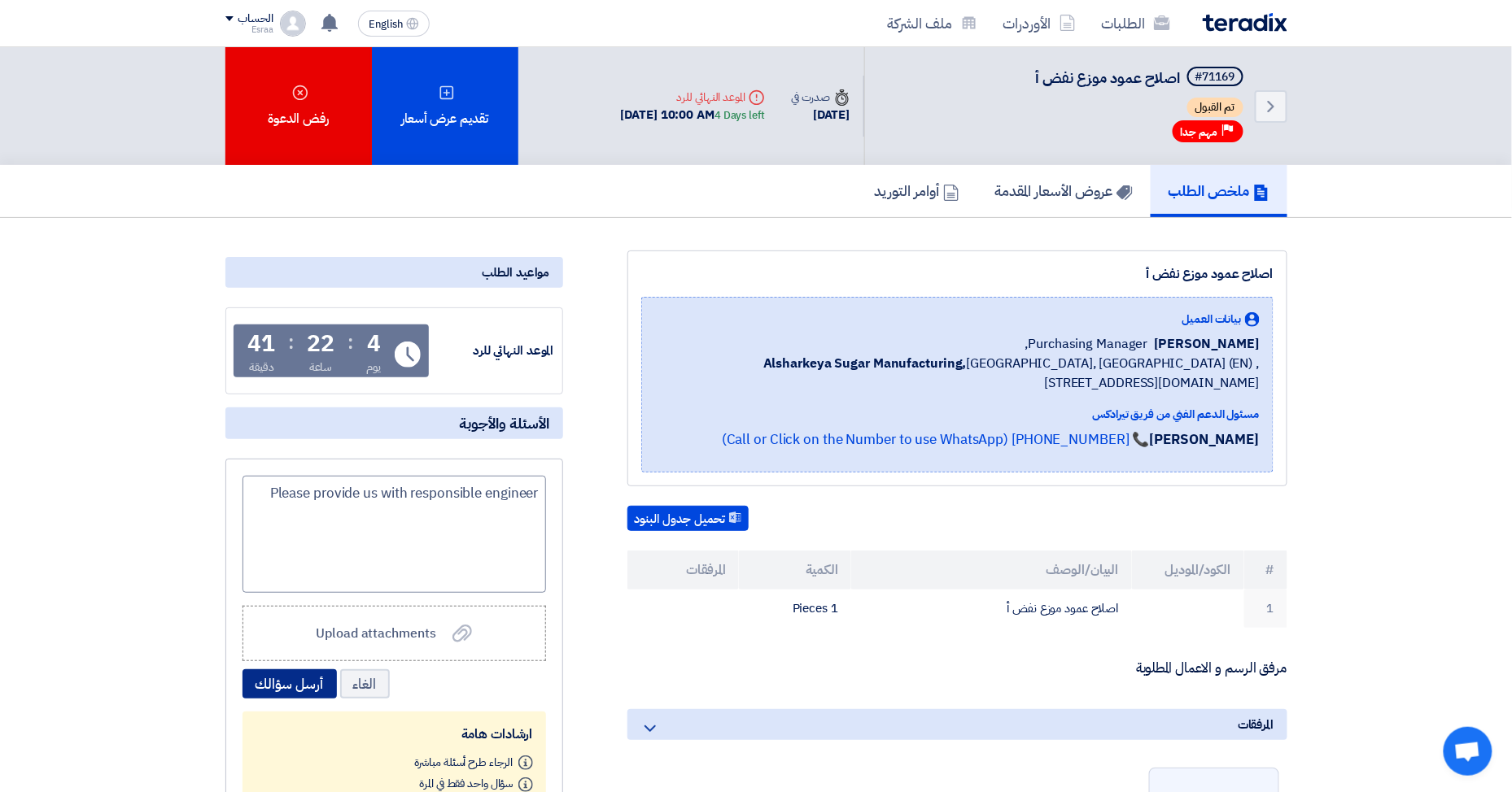
click at [287, 678] on button "أرسل سؤالك" at bounding box center [290, 684] width 95 height 30
click at [513, 511] on div "Please provide us with responsible engineer" at bounding box center [395, 535] width 304 height 117
click at [267, 488] on p "Please provide us with responsible engineer" at bounding box center [394, 493] width 289 height 21
click at [544, 493] on div "Please provide us with responsible engineer" at bounding box center [395, 535] width 304 height 117
drag, startPoint x: 539, startPoint y: 493, endPoint x: 522, endPoint y: 508, distance: 22.7
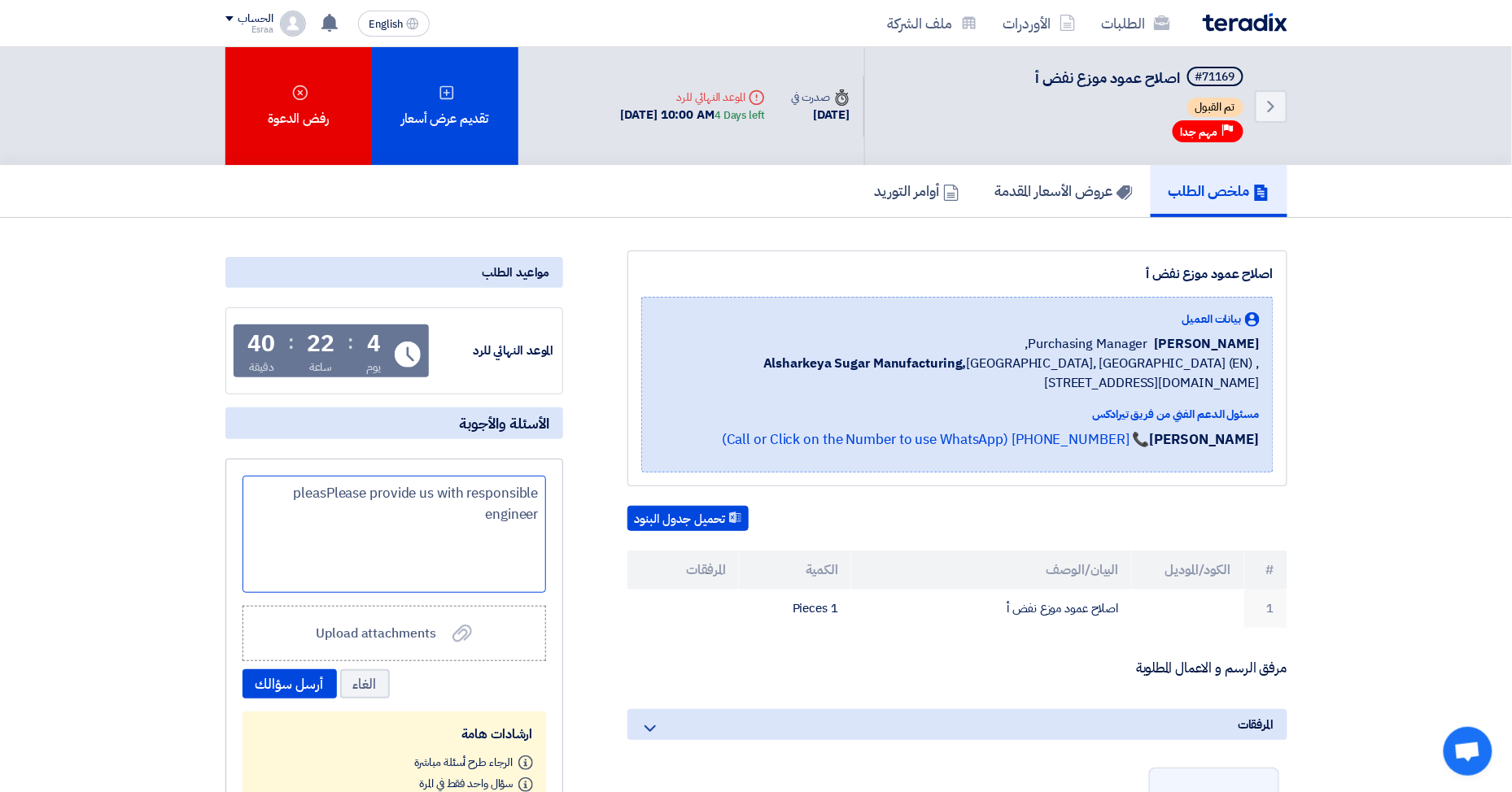
click at [522, 508] on p "pleasPlease provide us with responsible engineer" at bounding box center [394, 504] width 289 height 41
drag, startPoint x: 475, startPoint y: 513, endPoint x: 277, endPoint y: 479, distance: 200.9
click at [277, 479] on div "pleasPlease provide us with responsible engineer" at bounding box center [395, 535] width 304 height 117
click at [304, 492] on p "pleasPlease provide us with responsible engineer" at bounding box center [394, 504] width 289 height 41
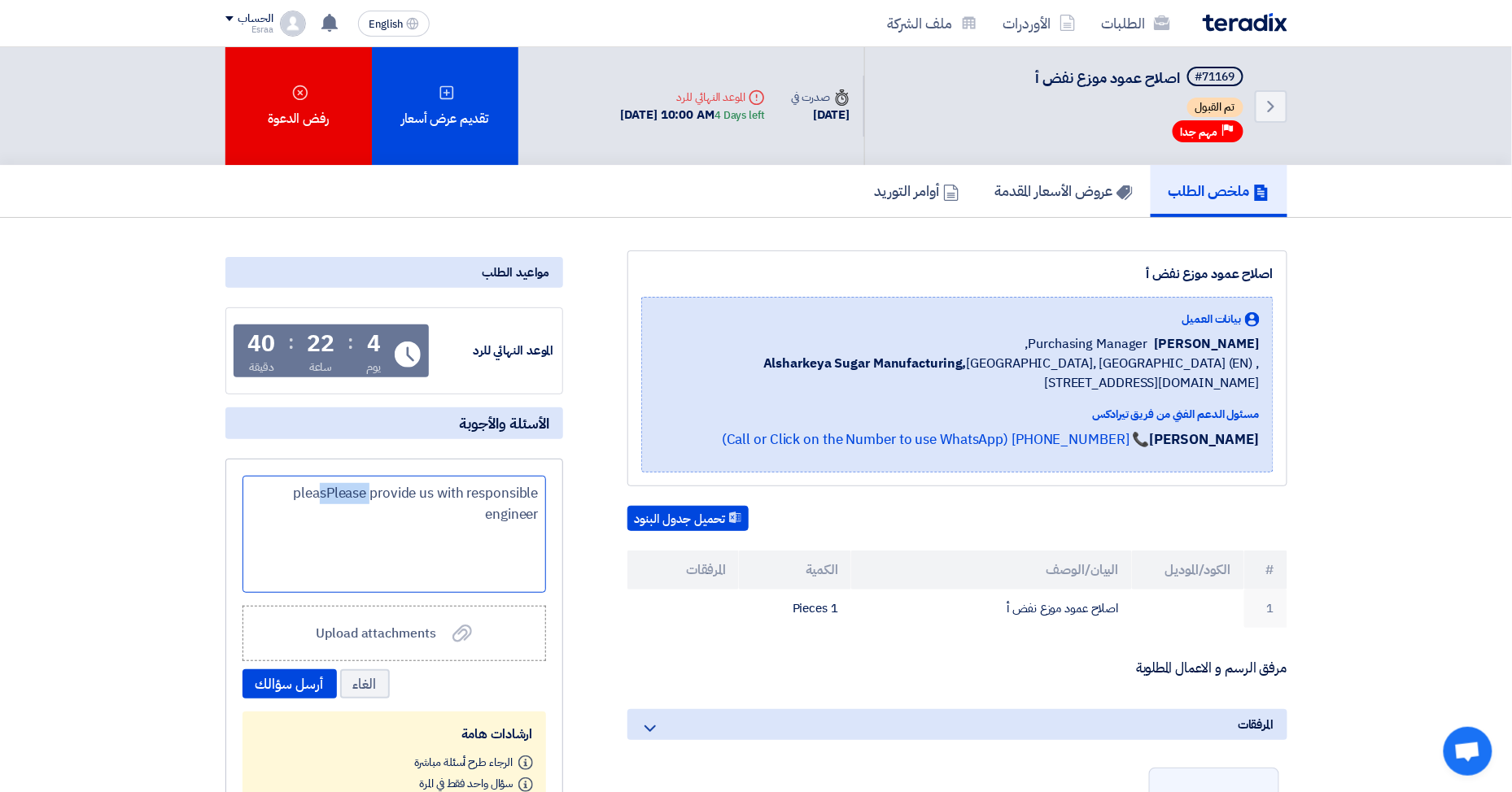
click at [304, 492] on p "pleasPlease provide us with responsible engineer" at bounding box center [394, 504] width 289 height 41
click at [295, 687] on button "أرسل سؤالك" at bounding box center [290, 684] width 95 height 30
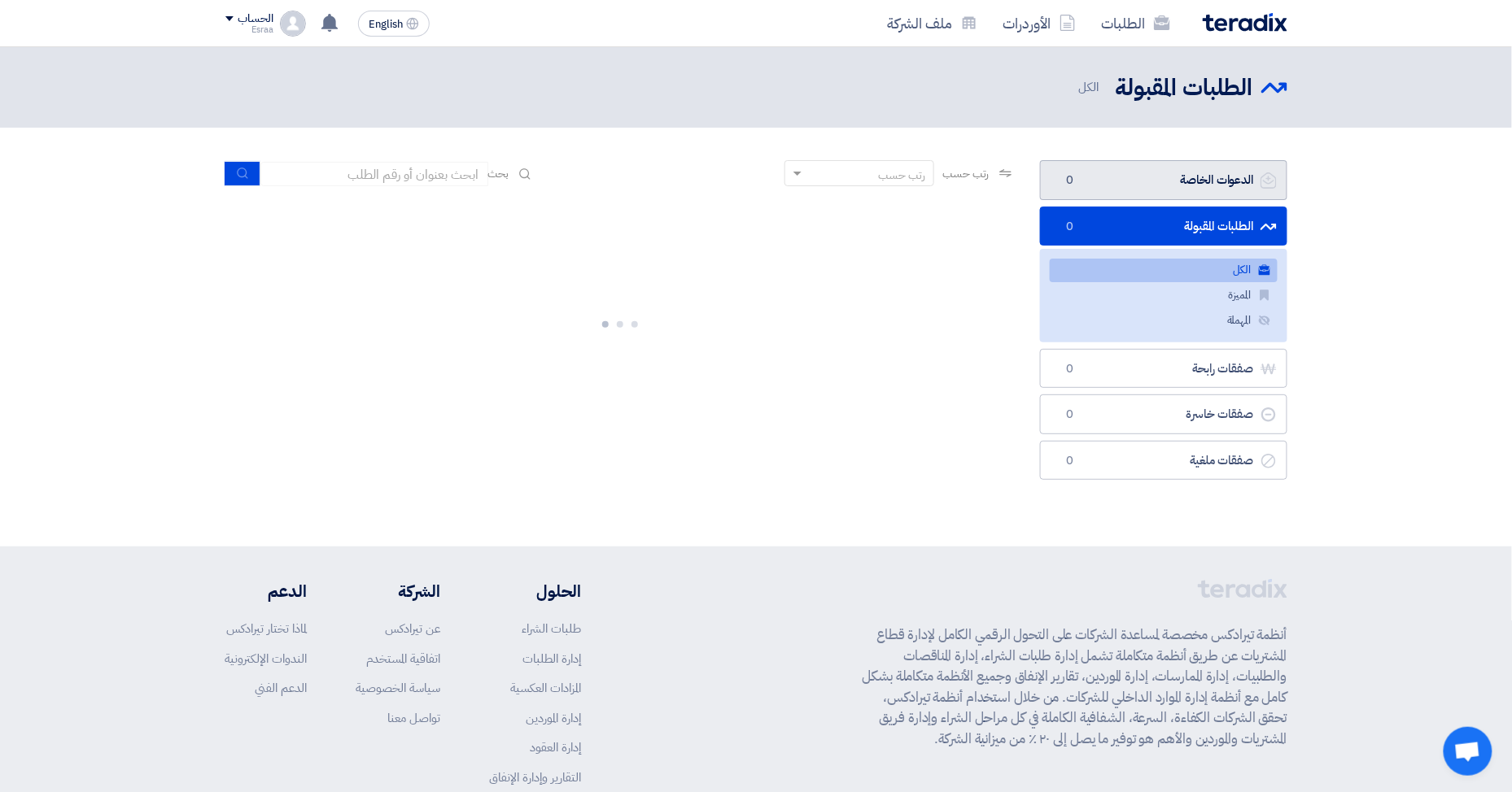
click at [1146, 178] on link "الدعوات الخاصة الدعوات الخاصة 0" at bounding box center [1163, 180] width 248 height 39
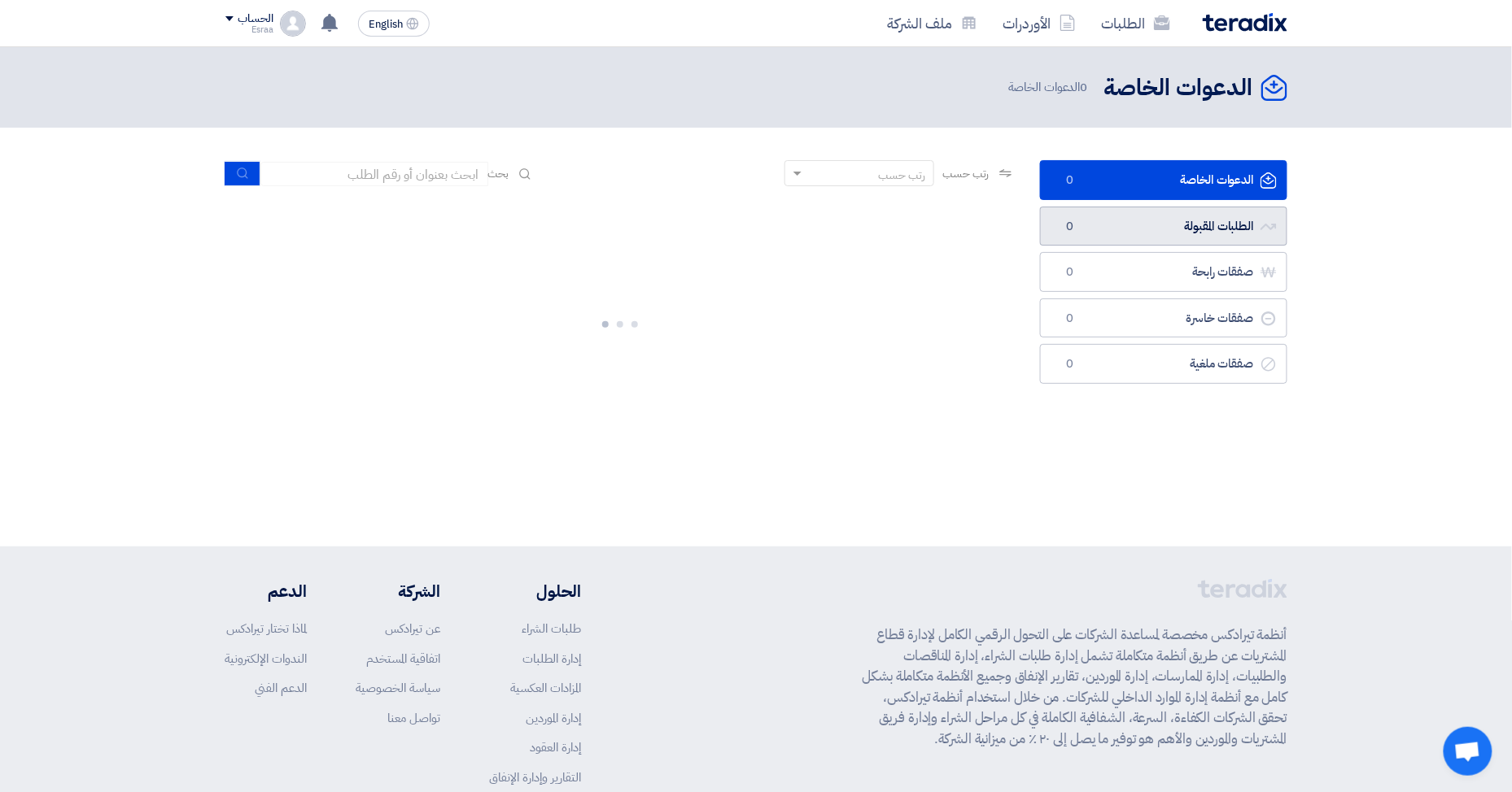
click at [1153, 221] on link "الطلبات المقبولة الطلبات المقبولة 0" at bounding box center [1163, 227] width 248 height 39
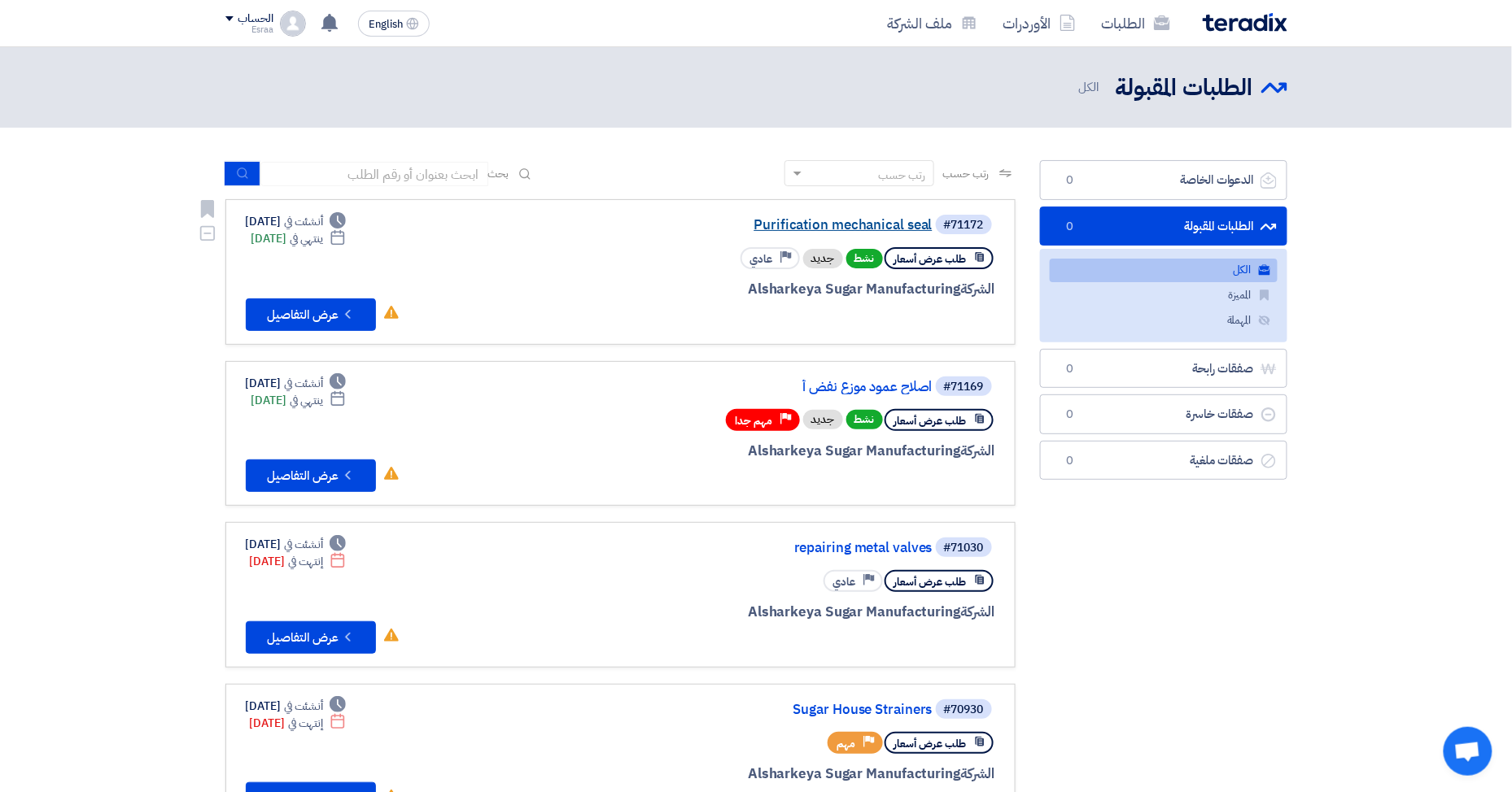
click at [768, 223] on link "Purification mechanical seal" at bounding box center [769, 225] width 325 height 15
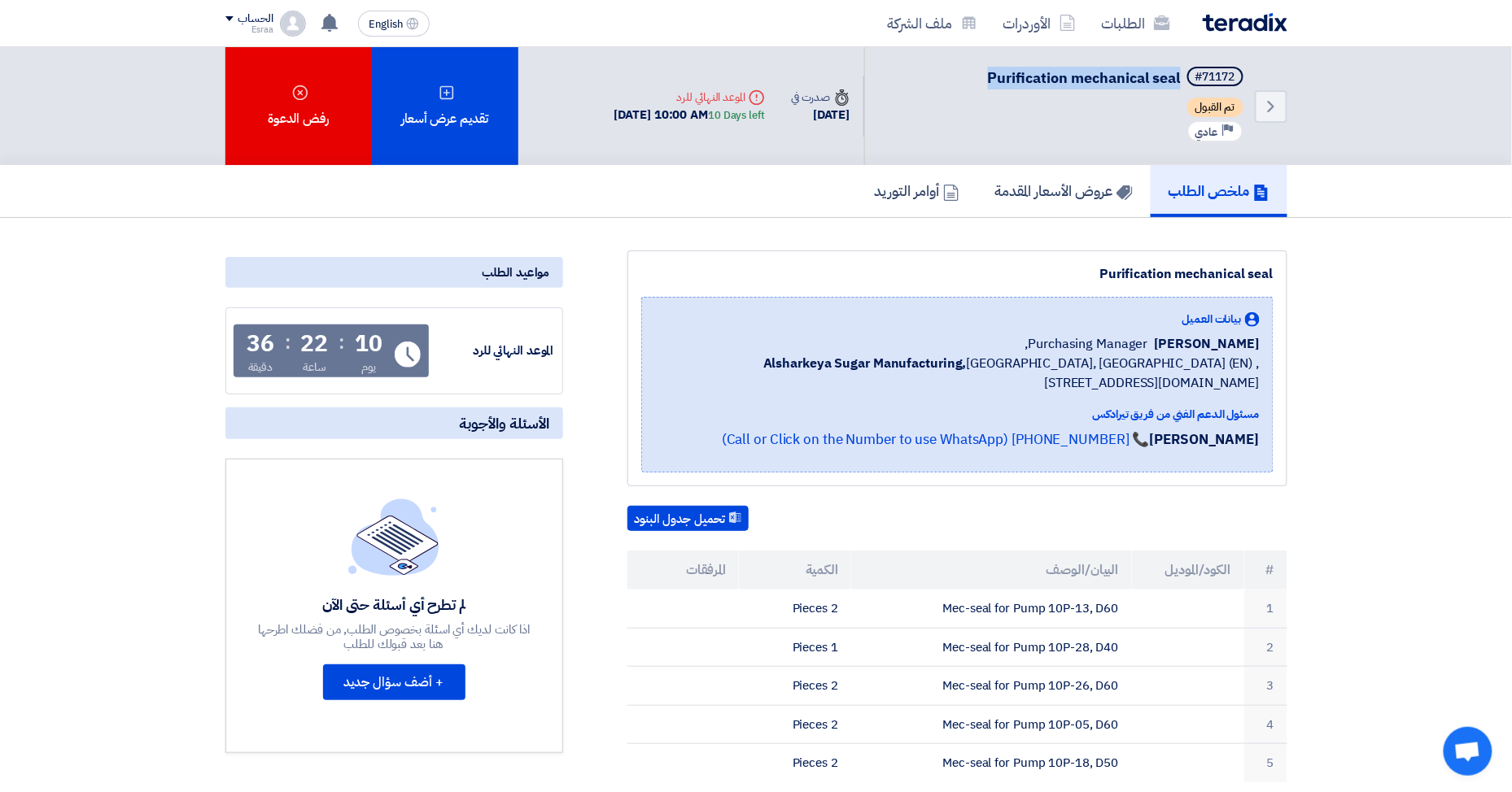
drag, startPoint x: 1177, startPoint y: 78, endPoint x: 971, endPoint y: 52, distance: 207.6
click at [971, 52] on div "Back #71172 Purification mechanical seal تم القبول Priority عادي" at bounding box center [1075, 107] width 423 height 118
copy span "Purification mechanical seal"
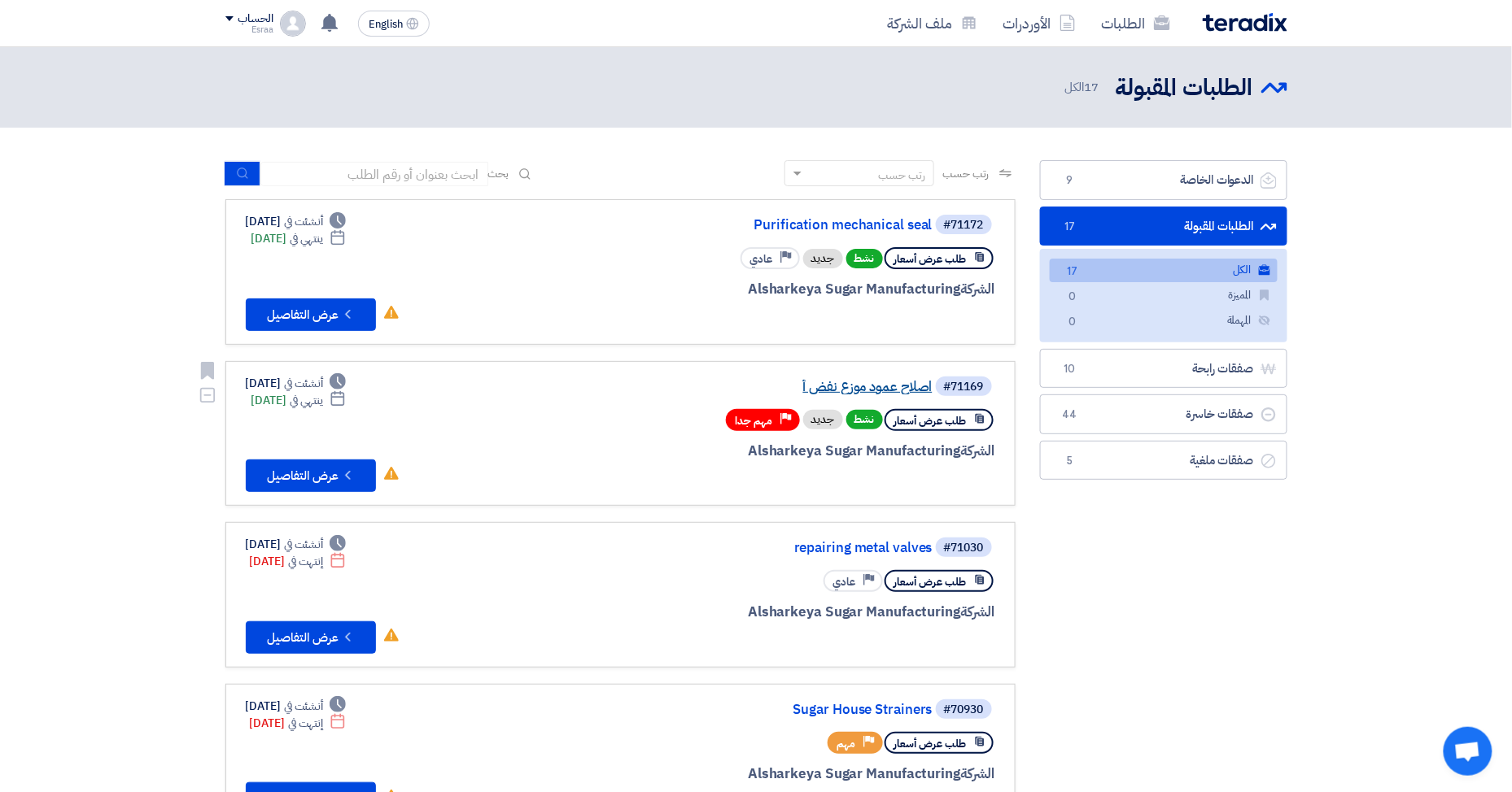
click at [862, 388] on link "اصلاح عمود موزع نفض أ" at bounding box center [769, 387] width 325 height 15
